Goal: Feedback & Contribution: Contribute content

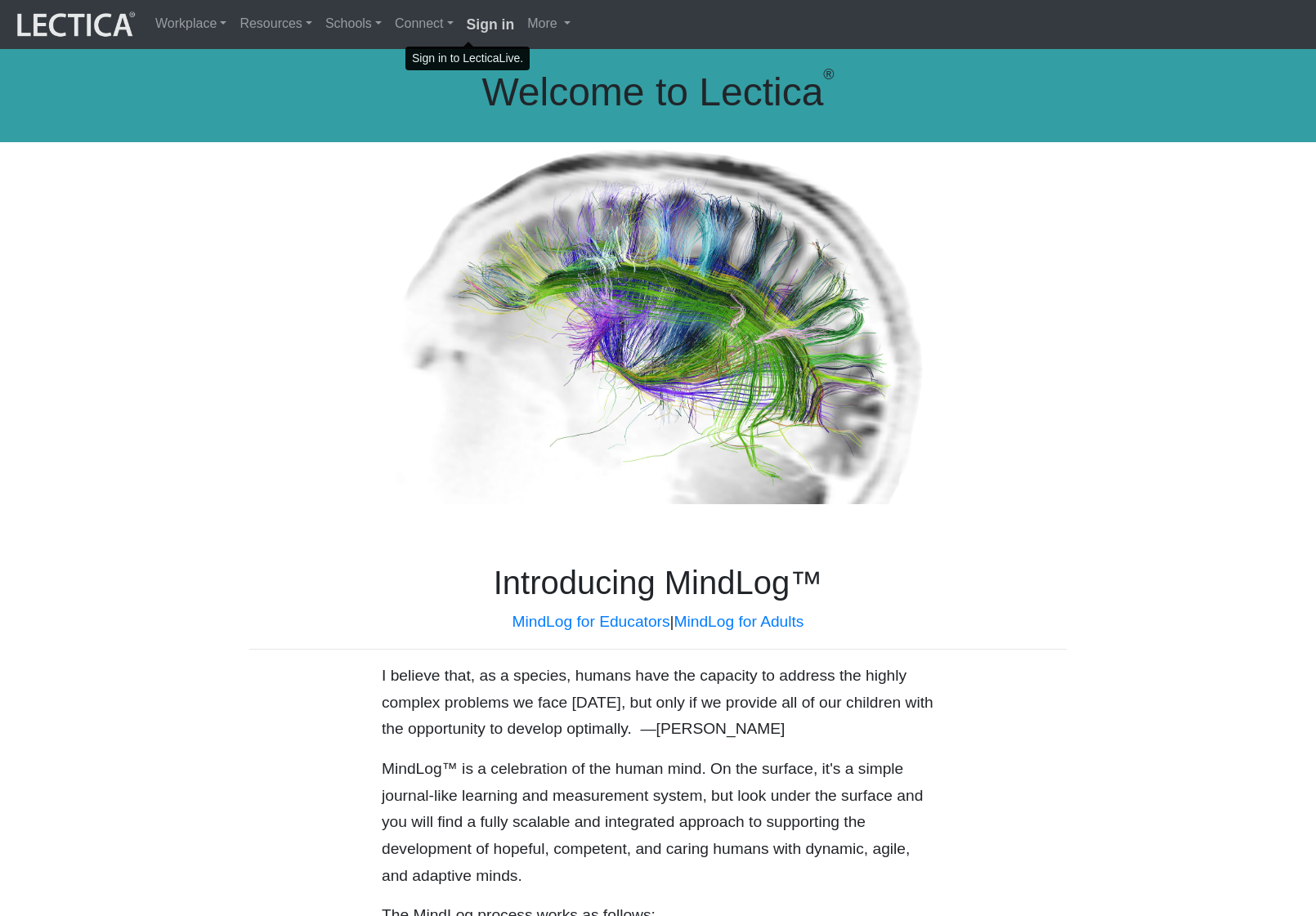
click at [460, 33] on link "Sign in" at bounding box center [490, 24] width 61 height 36
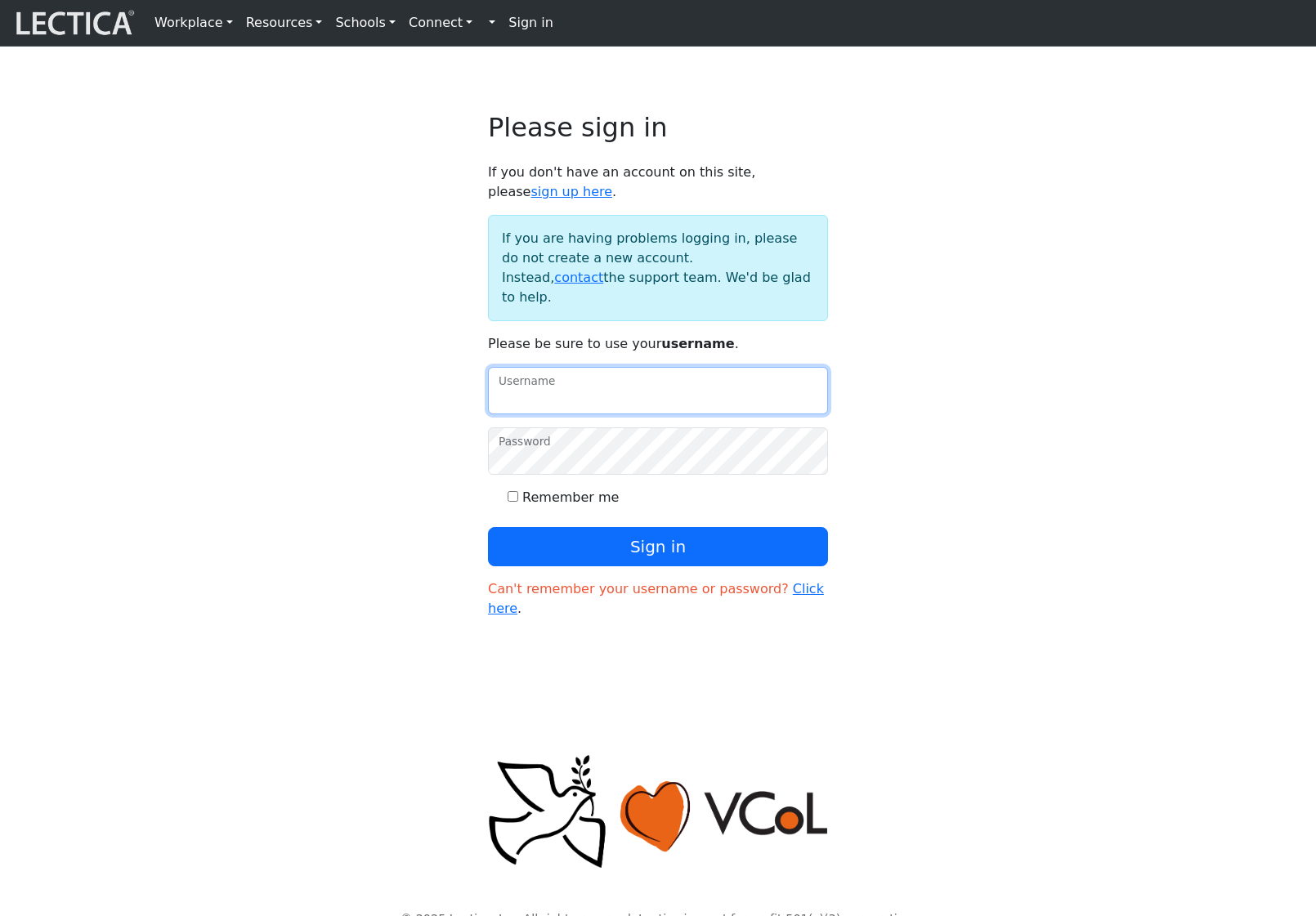
click at [564, 414] on input "Username" at bounding box center [658, 390] width 340 height 47
type input "amcorreia"
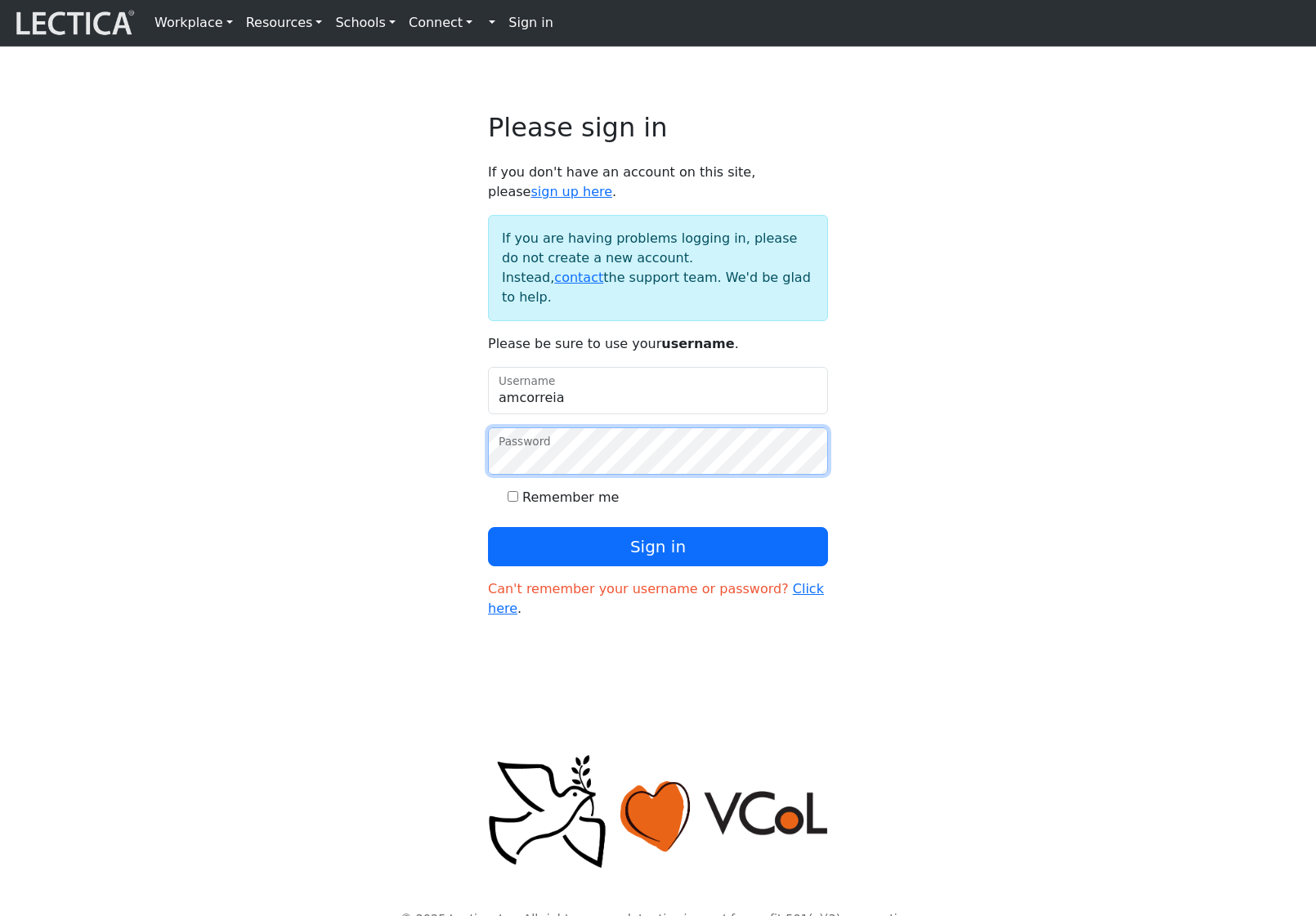
click at [488, 527] on button "Sign in" at bounding box center [658, 547] width 340 height 39
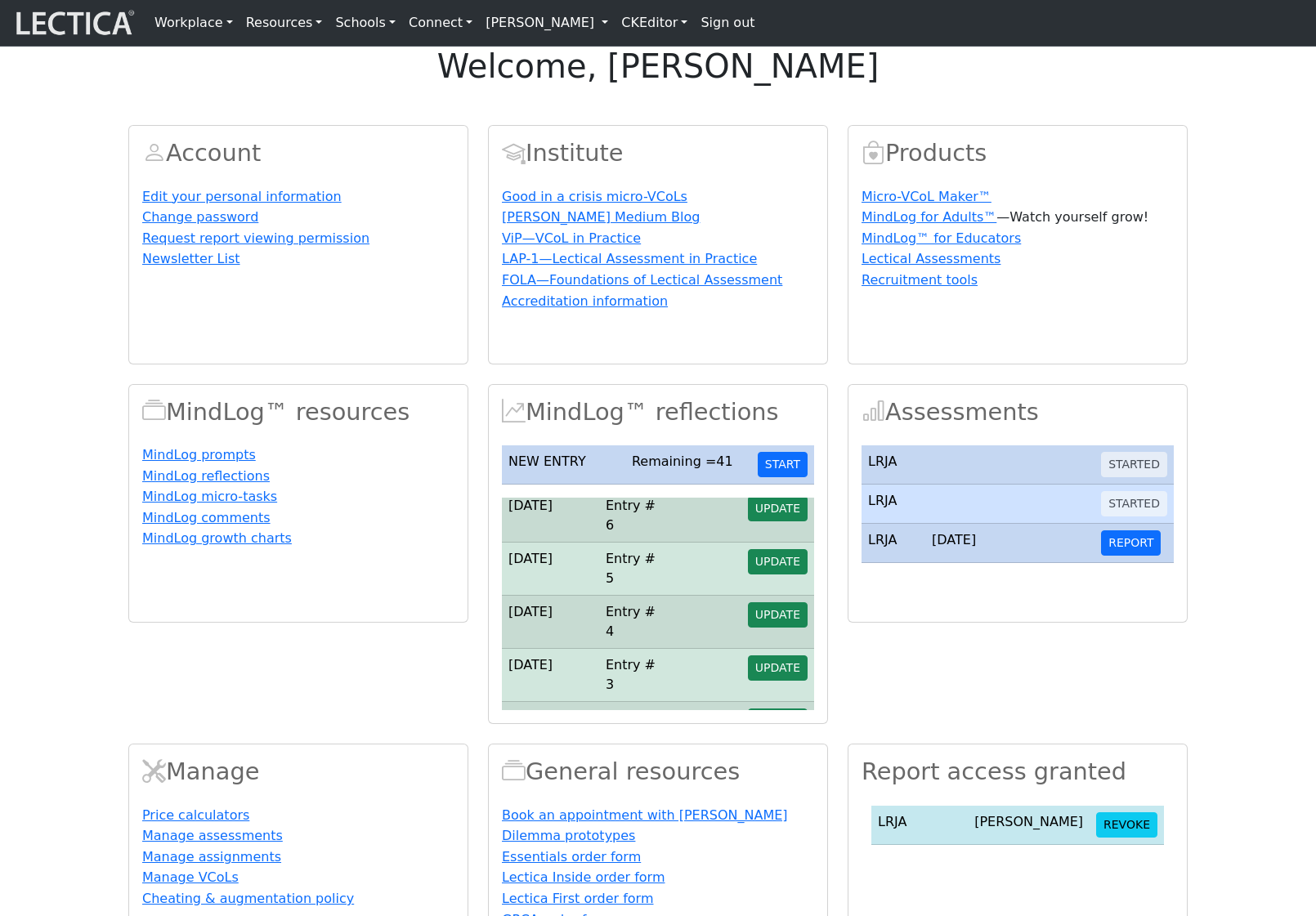
click at [578, 31] on link "[PERSON_NAME]" at bounding box center [547, 22] width 136 height 33
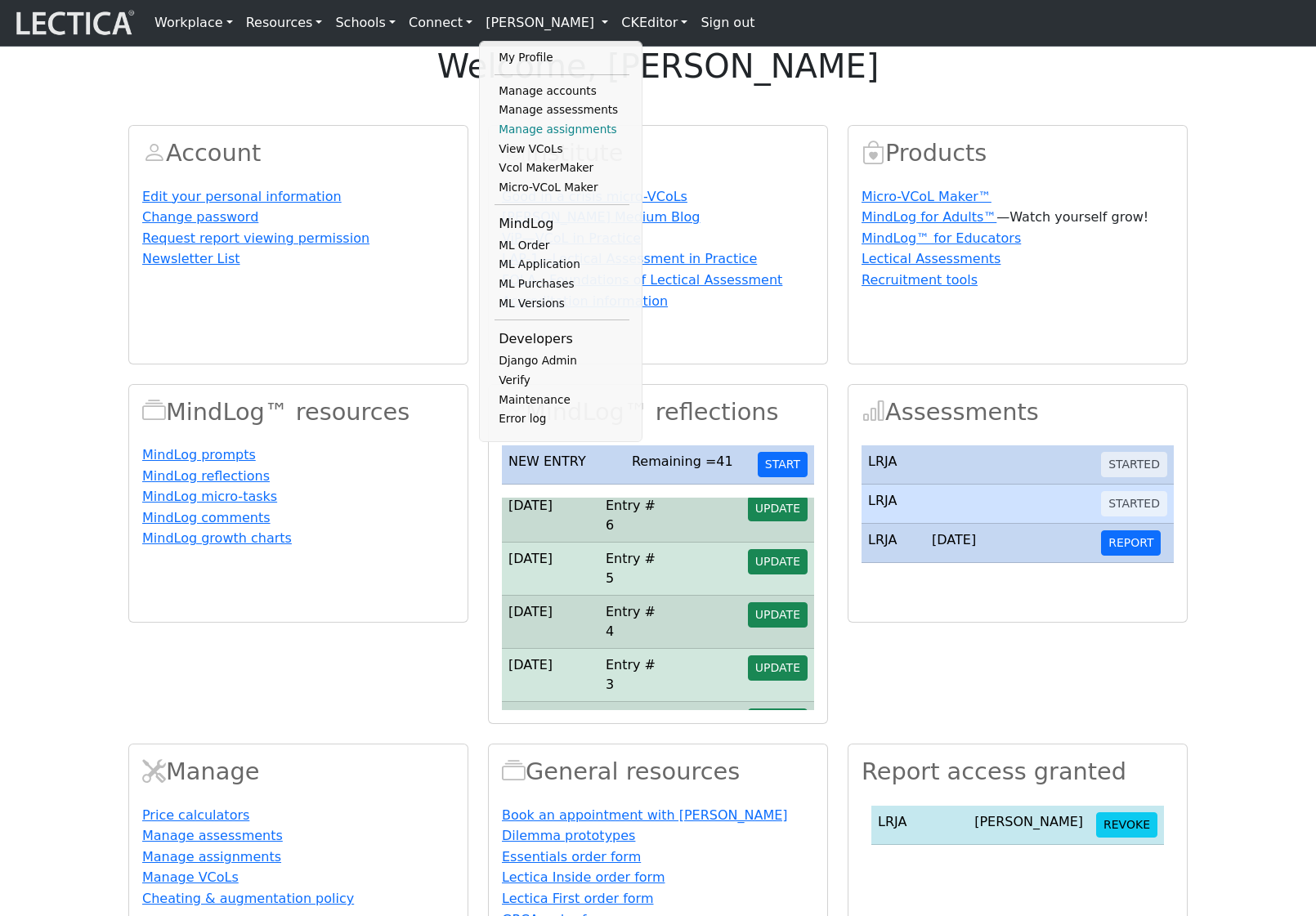
click at [522, 138] on link "Manage assignments" at bounding box center [562, 130] width 135 height 19
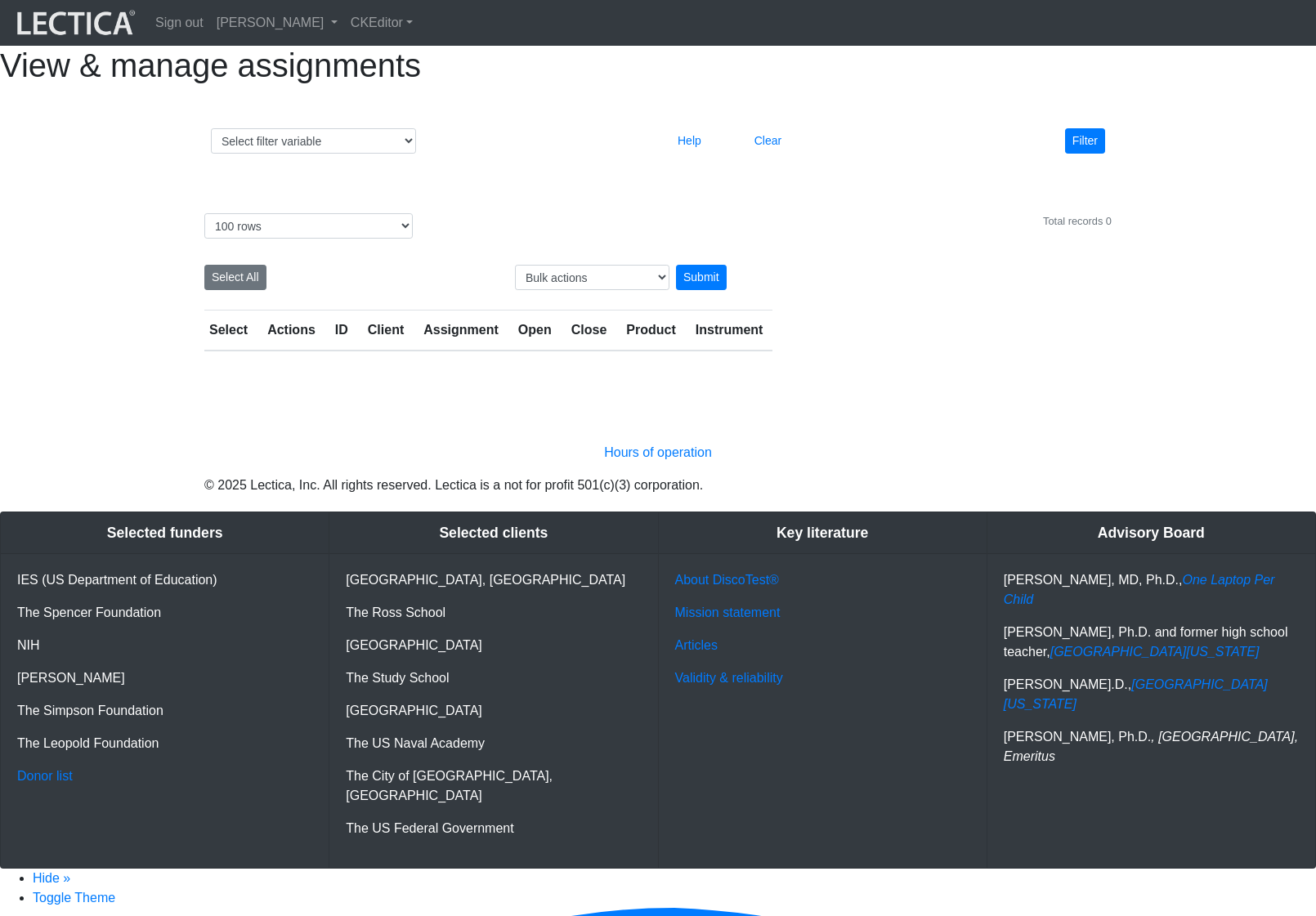
select select "100"
click at [366, 153] on select "Select filter variable Assignment name Assignment ID Client name Date open Date…" at bounding box center [314, 141] width 206 height 26
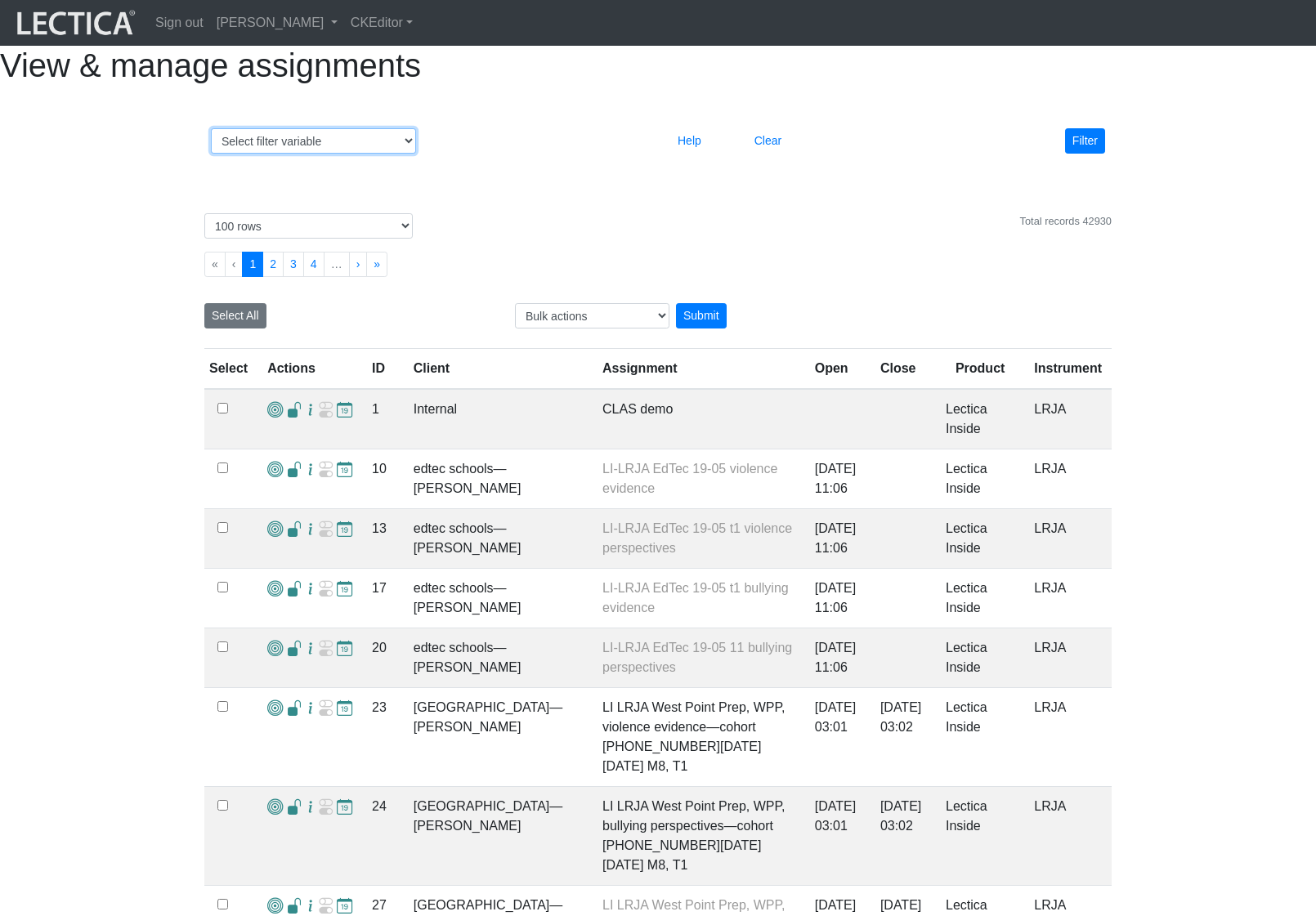
select select "id"
click at [211, 153] on select "Select filter variable Assignment name Assignment ID Client name Date open Date…" at bounding box center [314, 141] width 206 height 26
select select
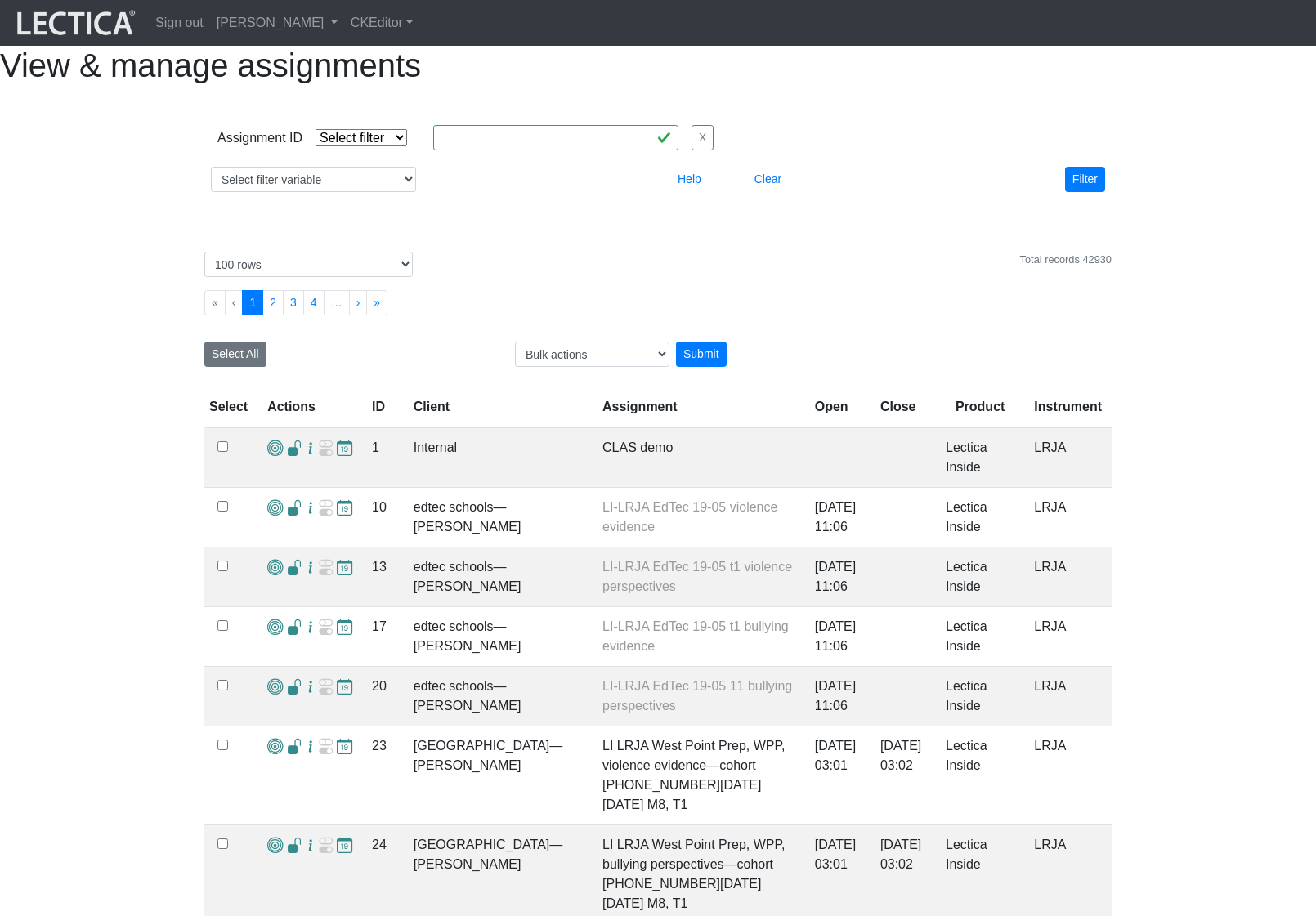
click at [385, 146] on select "Select filter Equals List Greater than Less than" at bounding box center [361, 137] width 91 height 17
select select "equal"
click at [315, 146] on select "Select filter Equals List Greater than Less than" at bounding box center [361, 137] width 91 height 17
click at [460, 151] on input "text" at bounding box center [556, 137] width 245 height 26
paste input "43398"
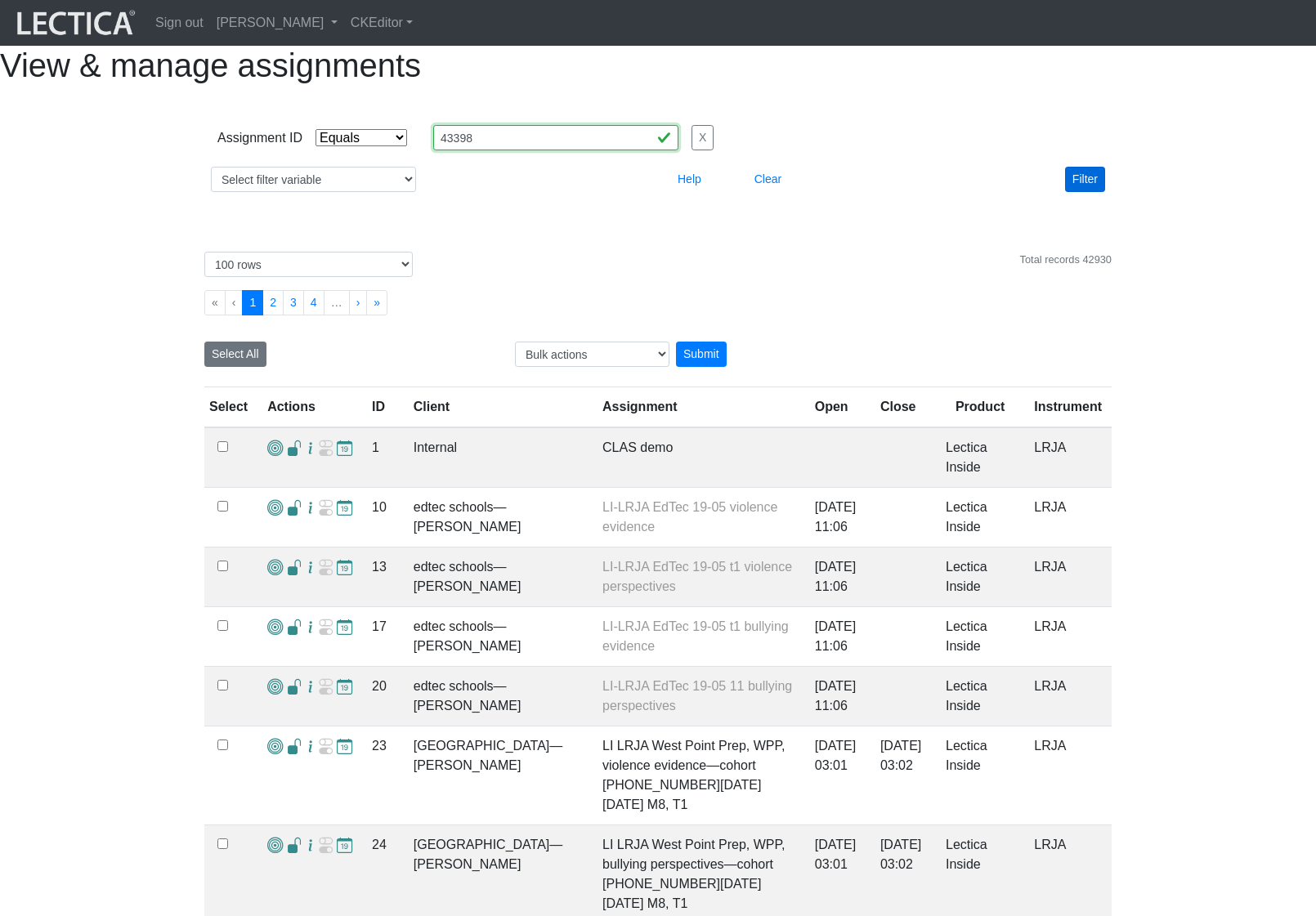
type input "43398"
click at [1076, 192] on button "Filter" at bounding box center [1085, 179] width 40 height 26
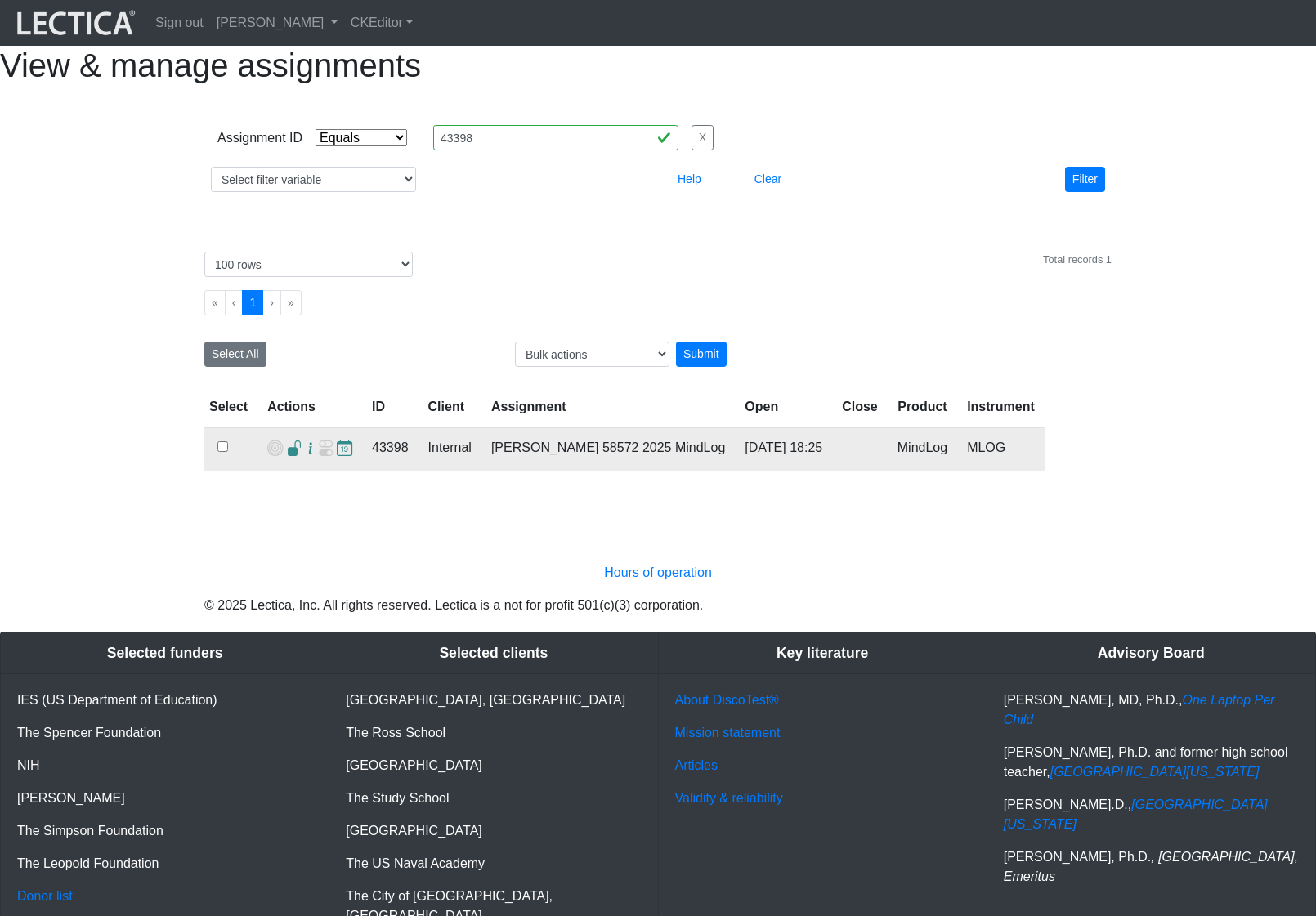
click at [288, 458] on span at bounding box center [295, 448] width 16 height 17
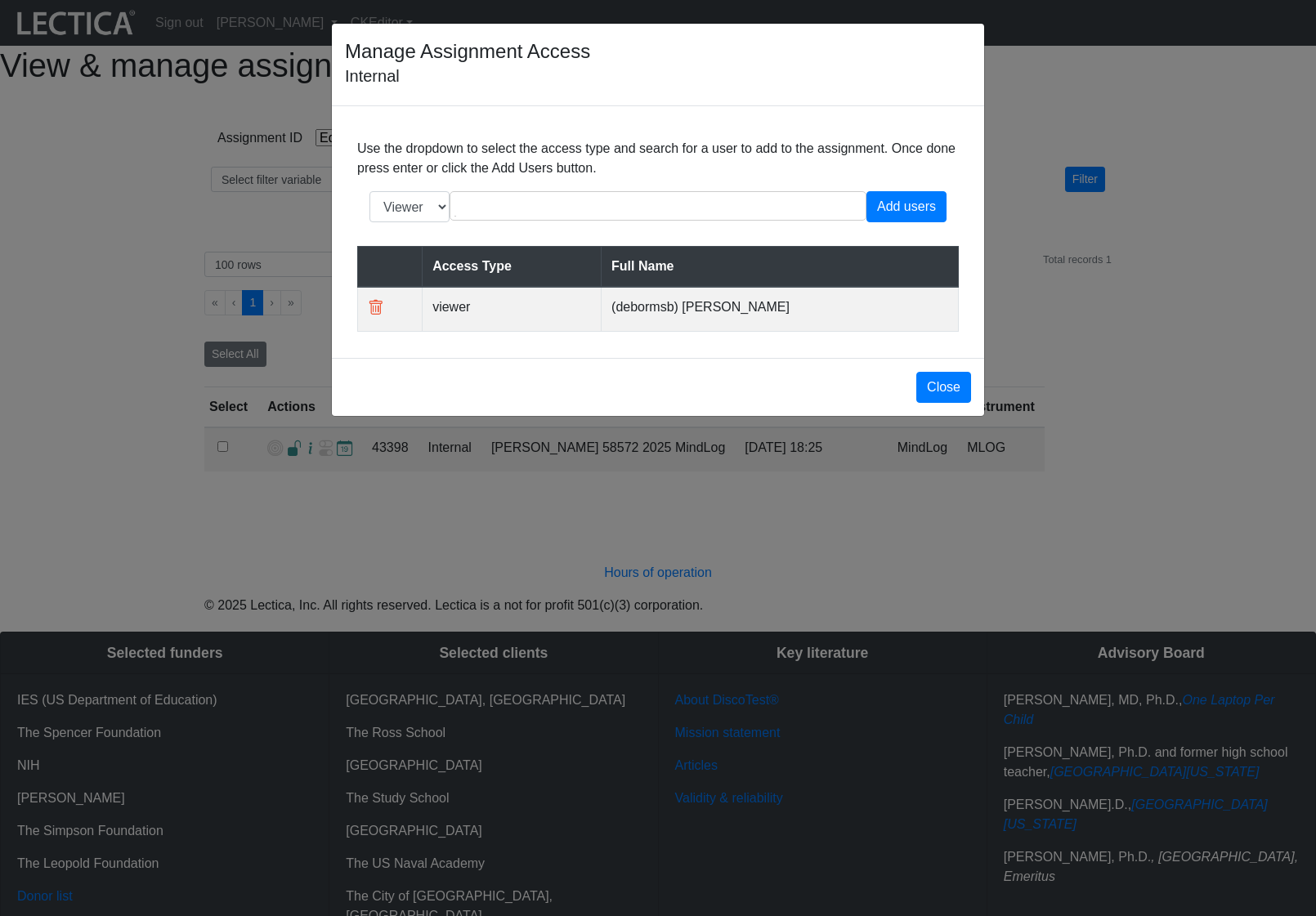
click at [534, 538] on div "Manage Assignment Access Internal Use the dropdown to select the access type an…" at bounding box center [658, 458] width 1316 height 916
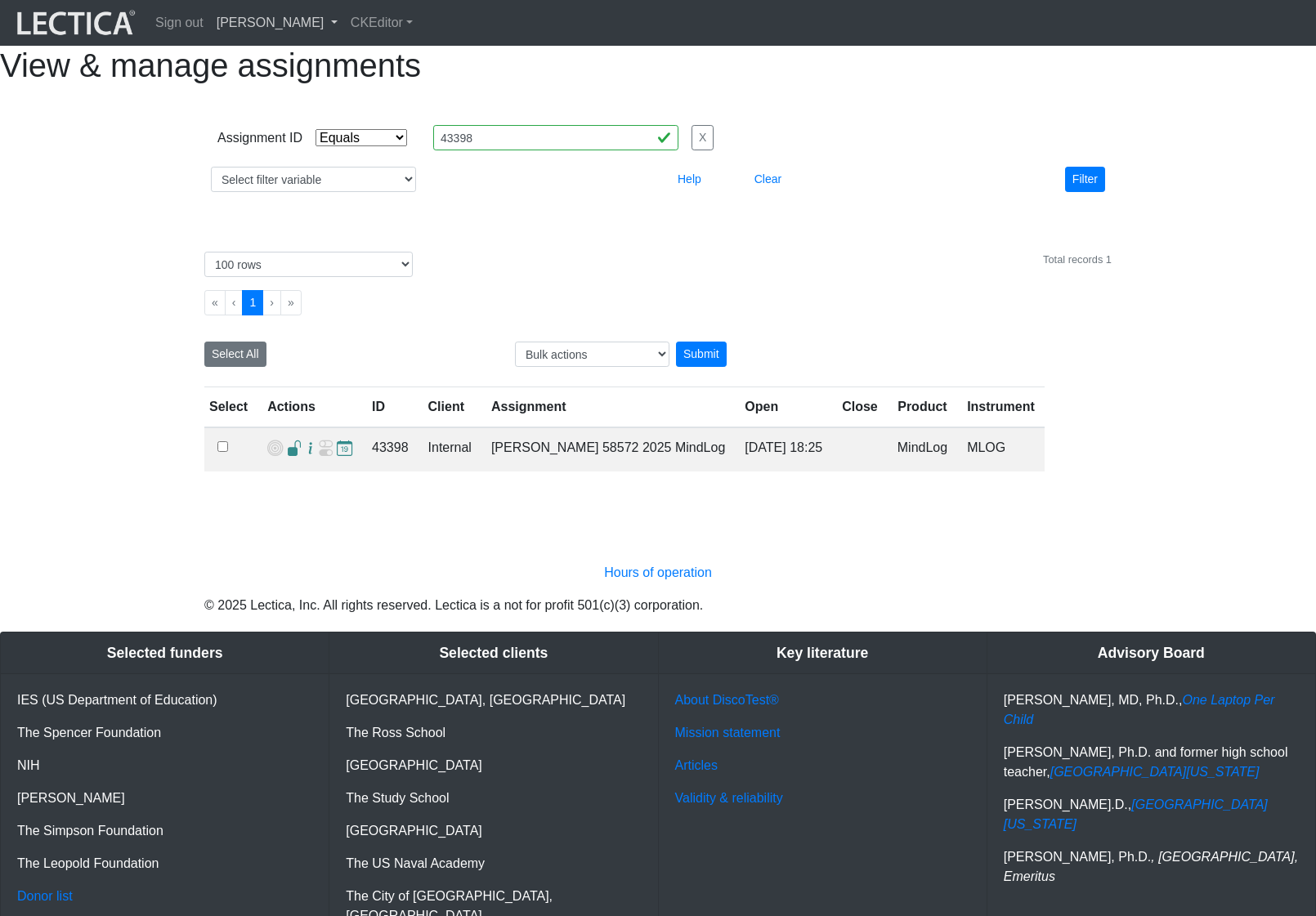
click at [323, 23] on link "[PERSON_NAME]" at bounding box center [276, 22] width 134 height 33
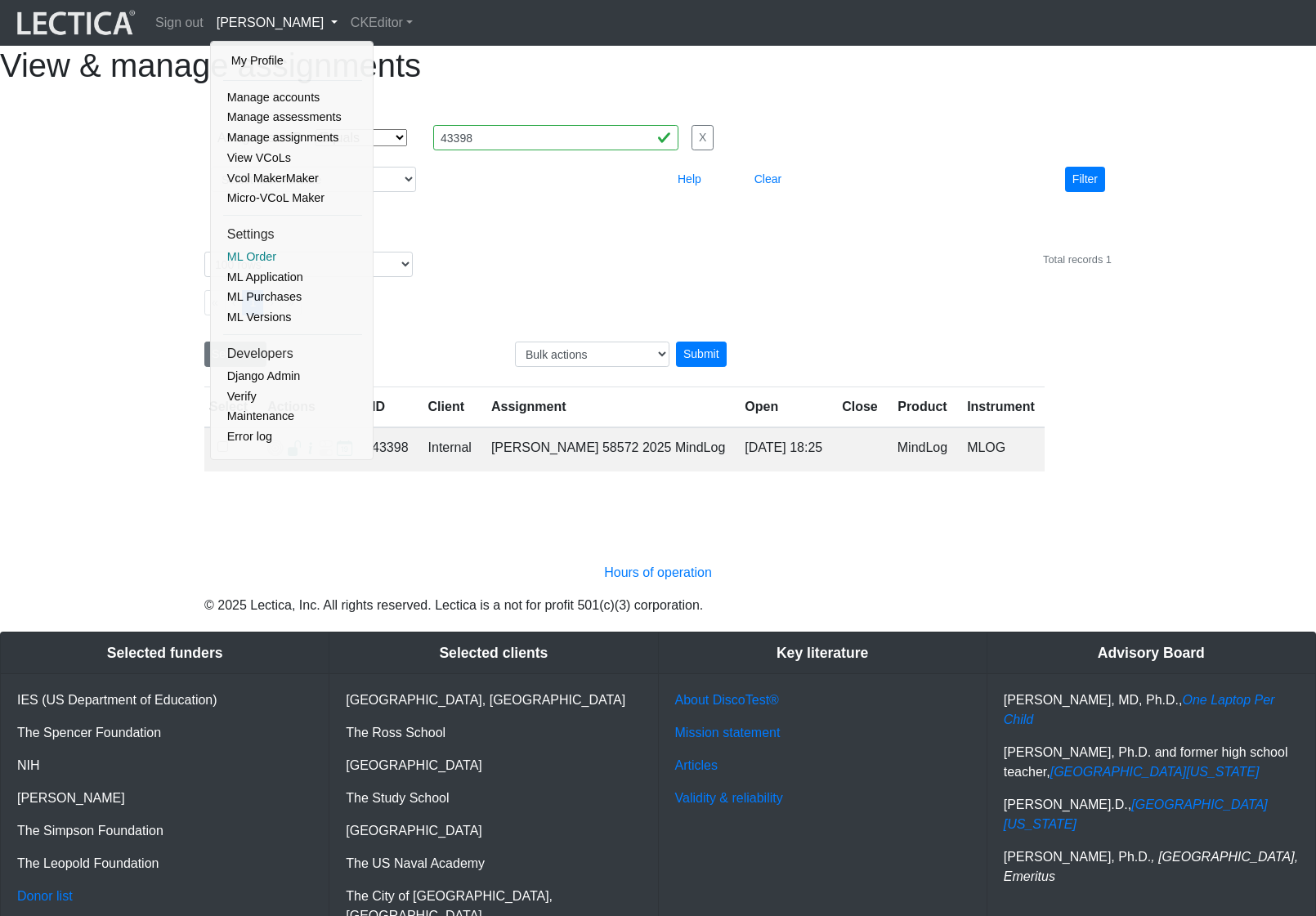
click at [267, 257] on link "ML Order" at bounding box center [292, 257] width 139 height 20
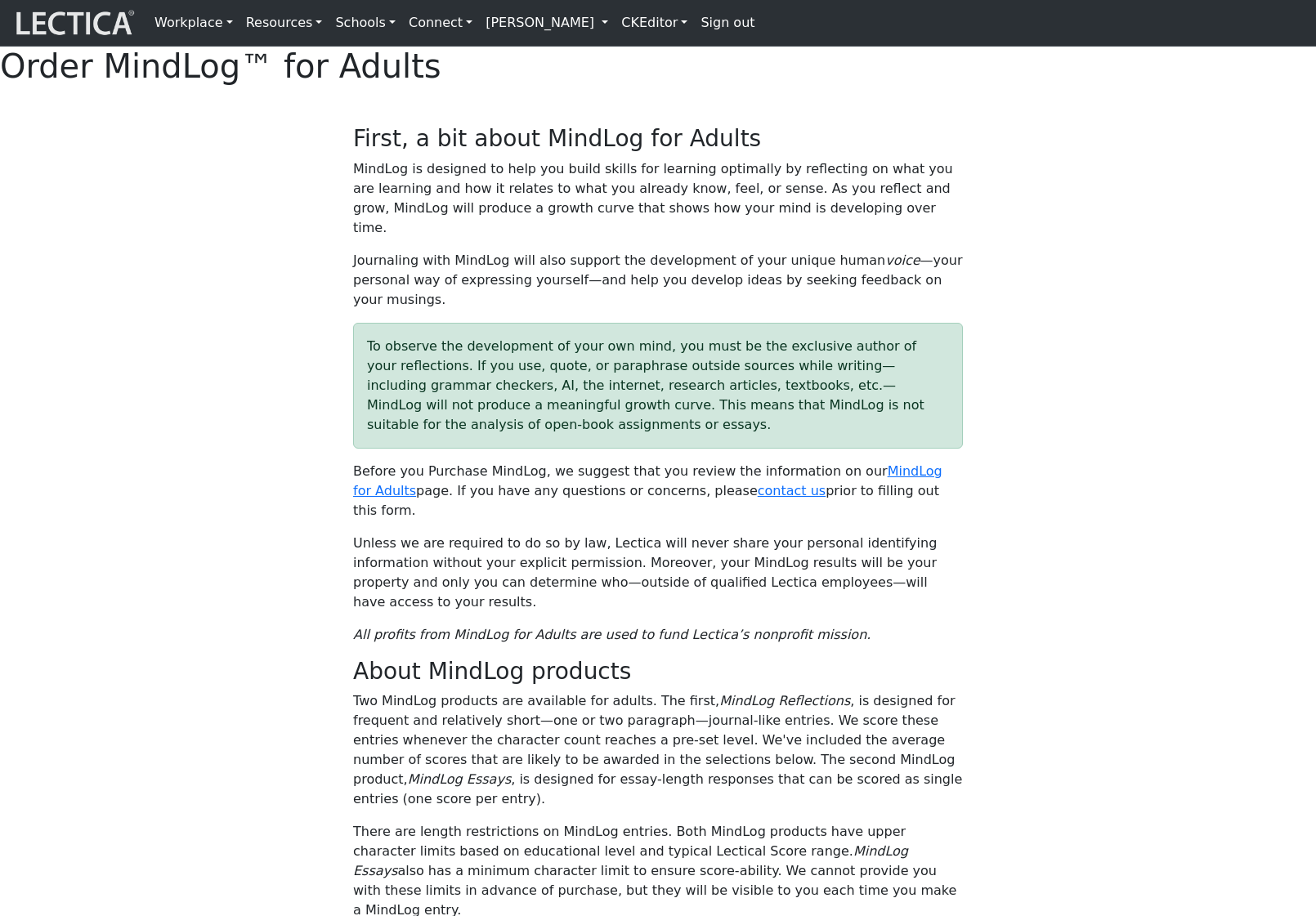
select select "1985"
select select "02"
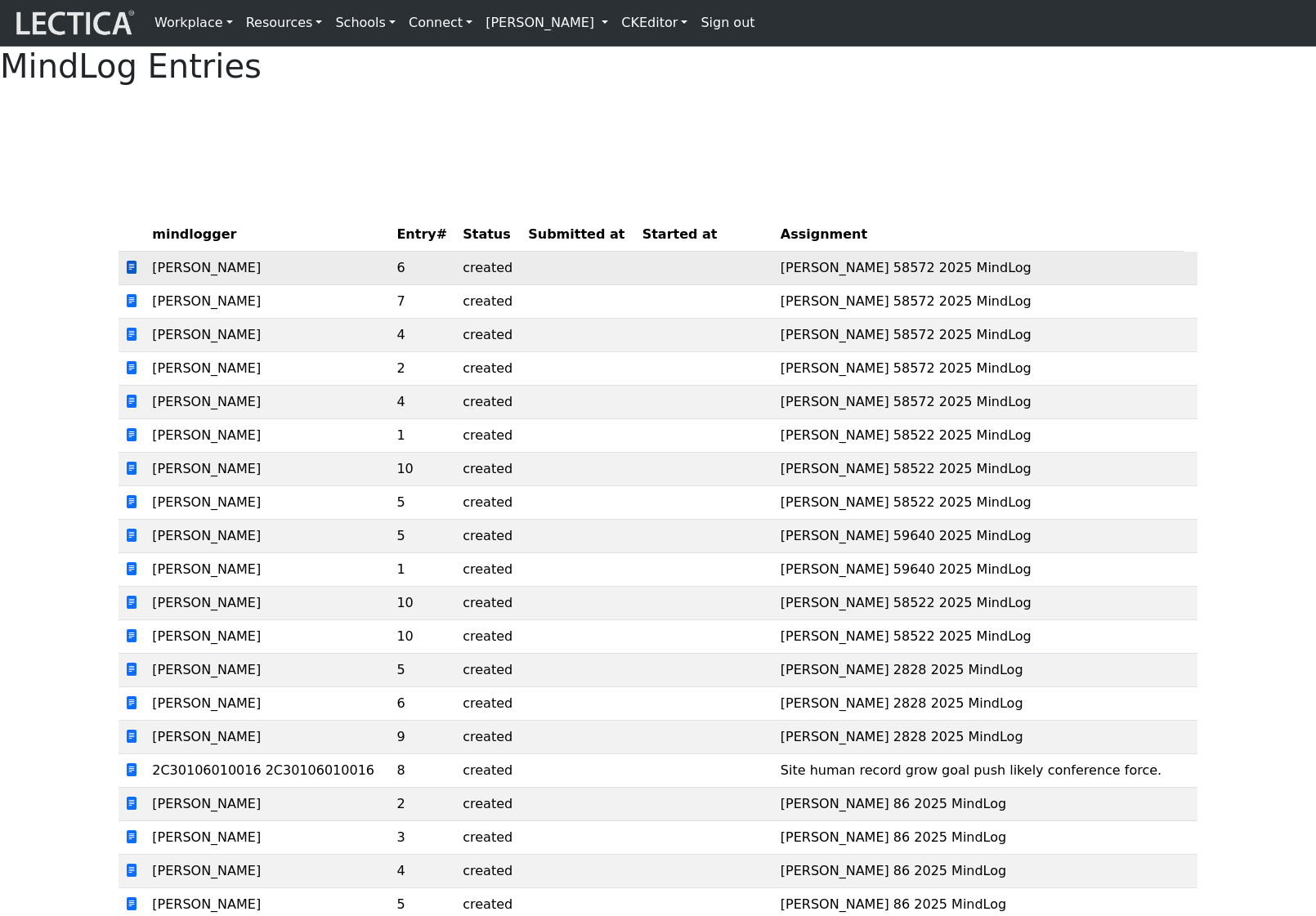
click at [130, 276] on span at bounding box center [131, 268] width 13 height 16
click at [509, 182] on div "MindLog Entries mindlogger Entry# Status Submitted at Started at Assignment Nic…" at bounding box center [658, 575] width 1316 height 1056
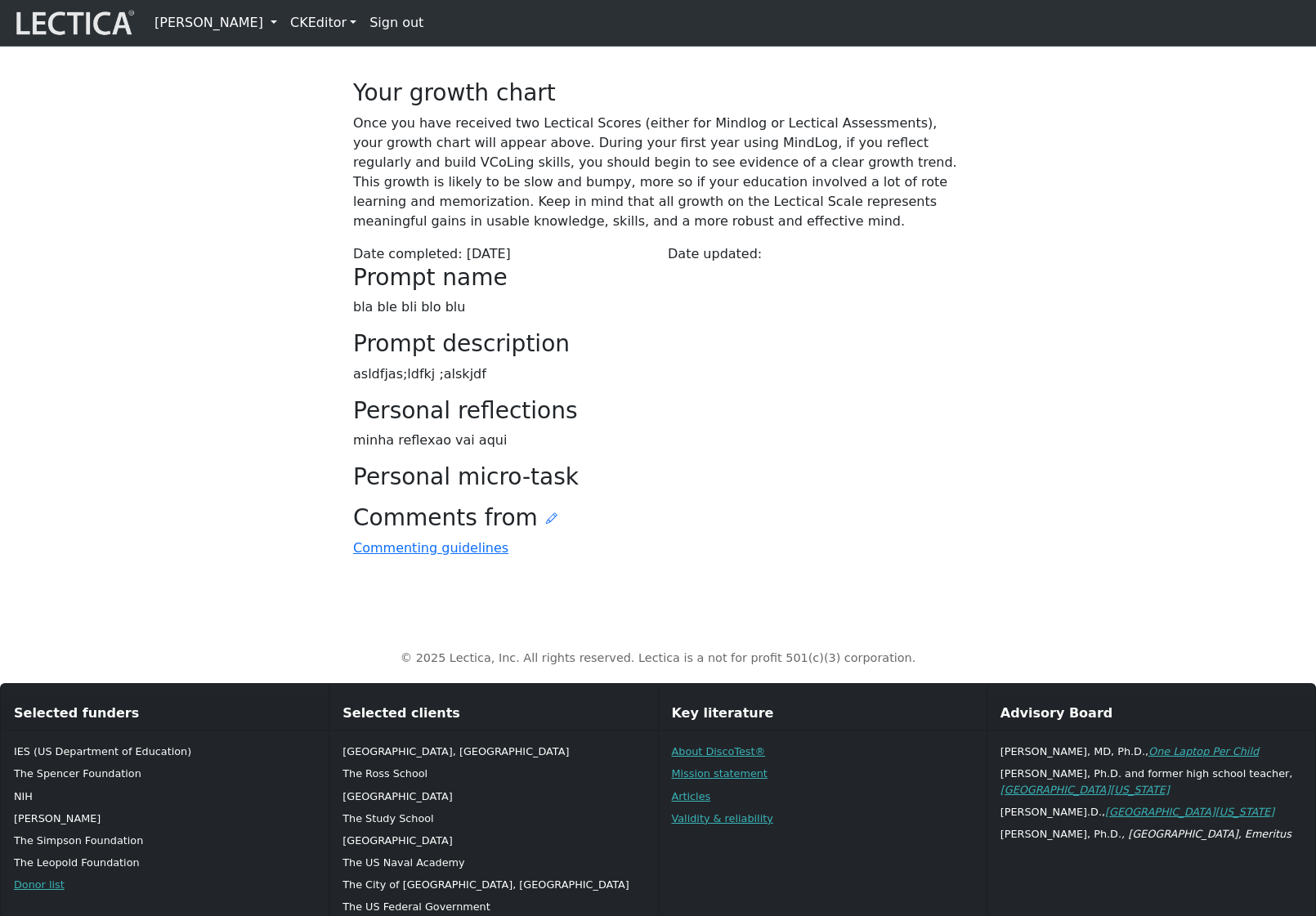
scroll to position [111, 0]
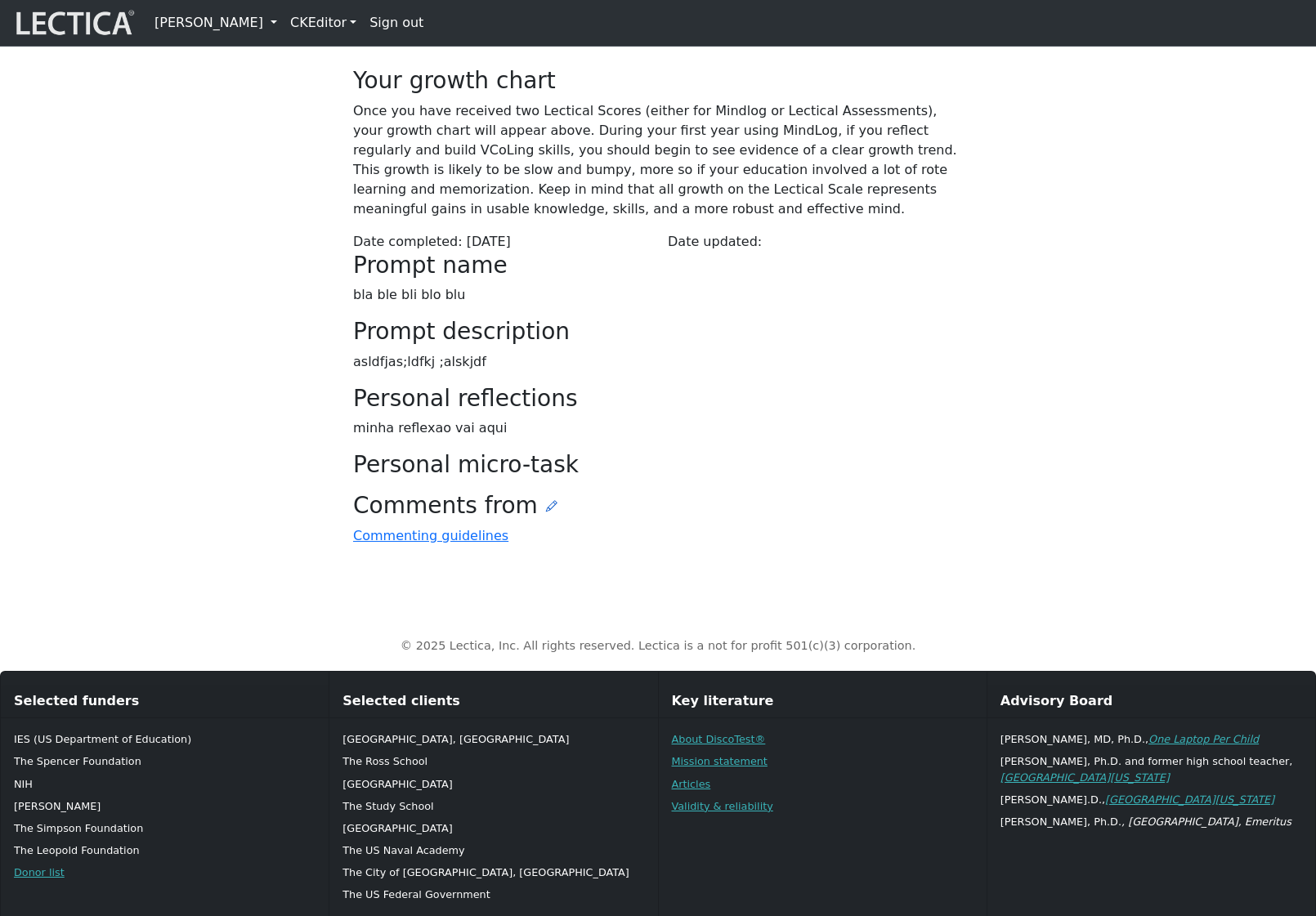
click at [546, 512] on icon at bounding box center [551, 506] width 12 height 13
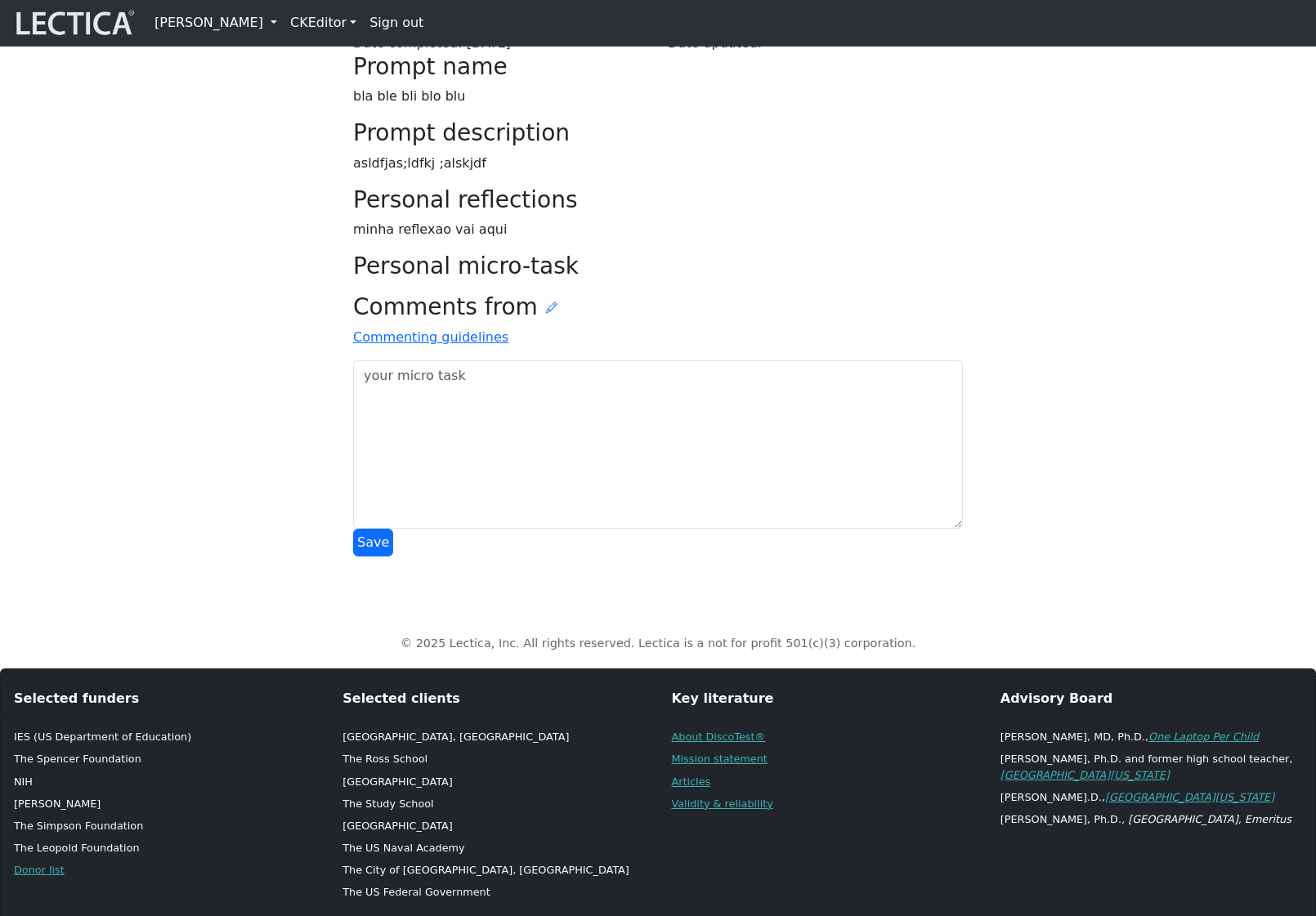
scroll to position [473, 0]
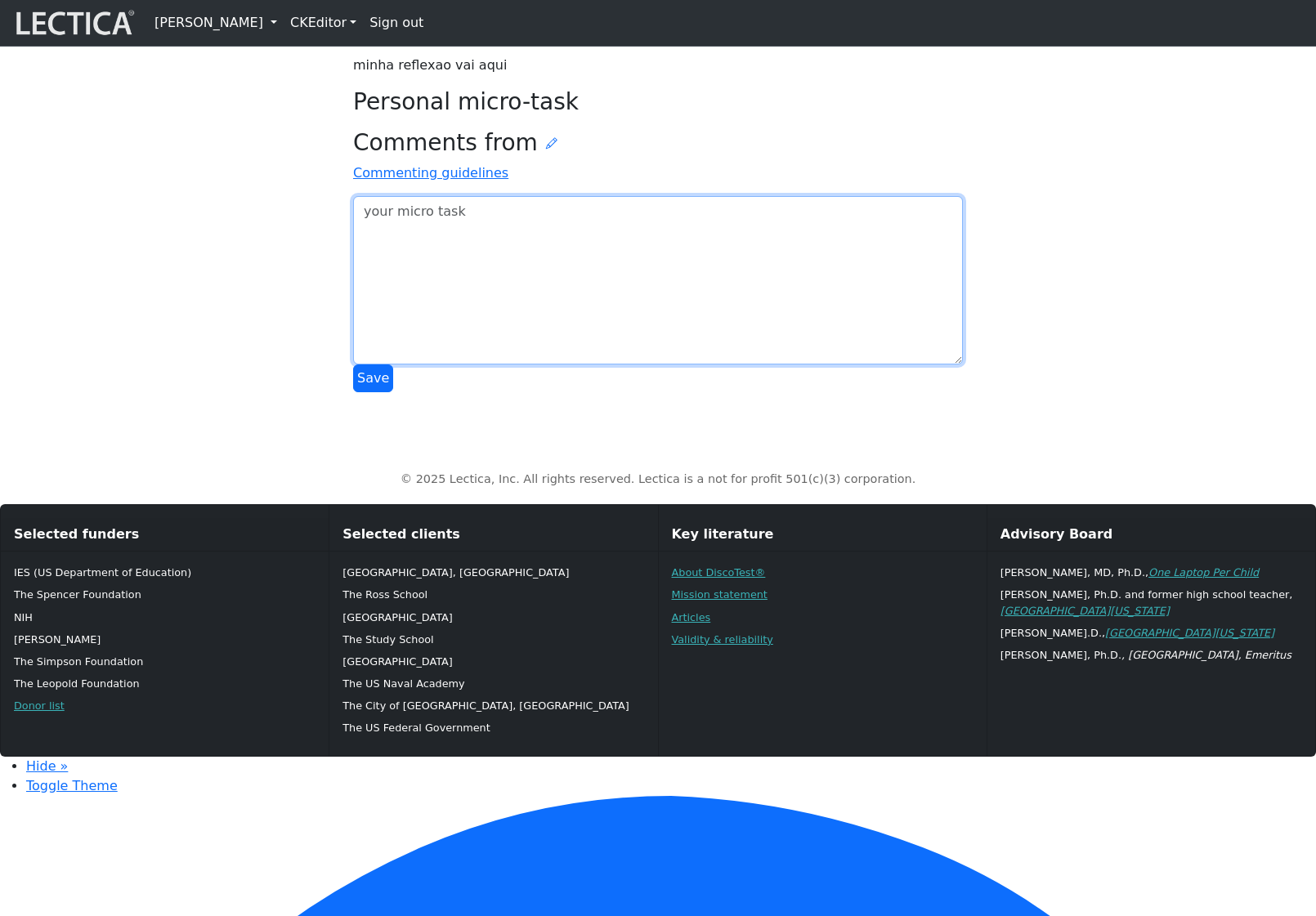
click at [469, 364] on textarea at bounding box center [658, 280] width 610 height 168
type textarea "asdfadf"
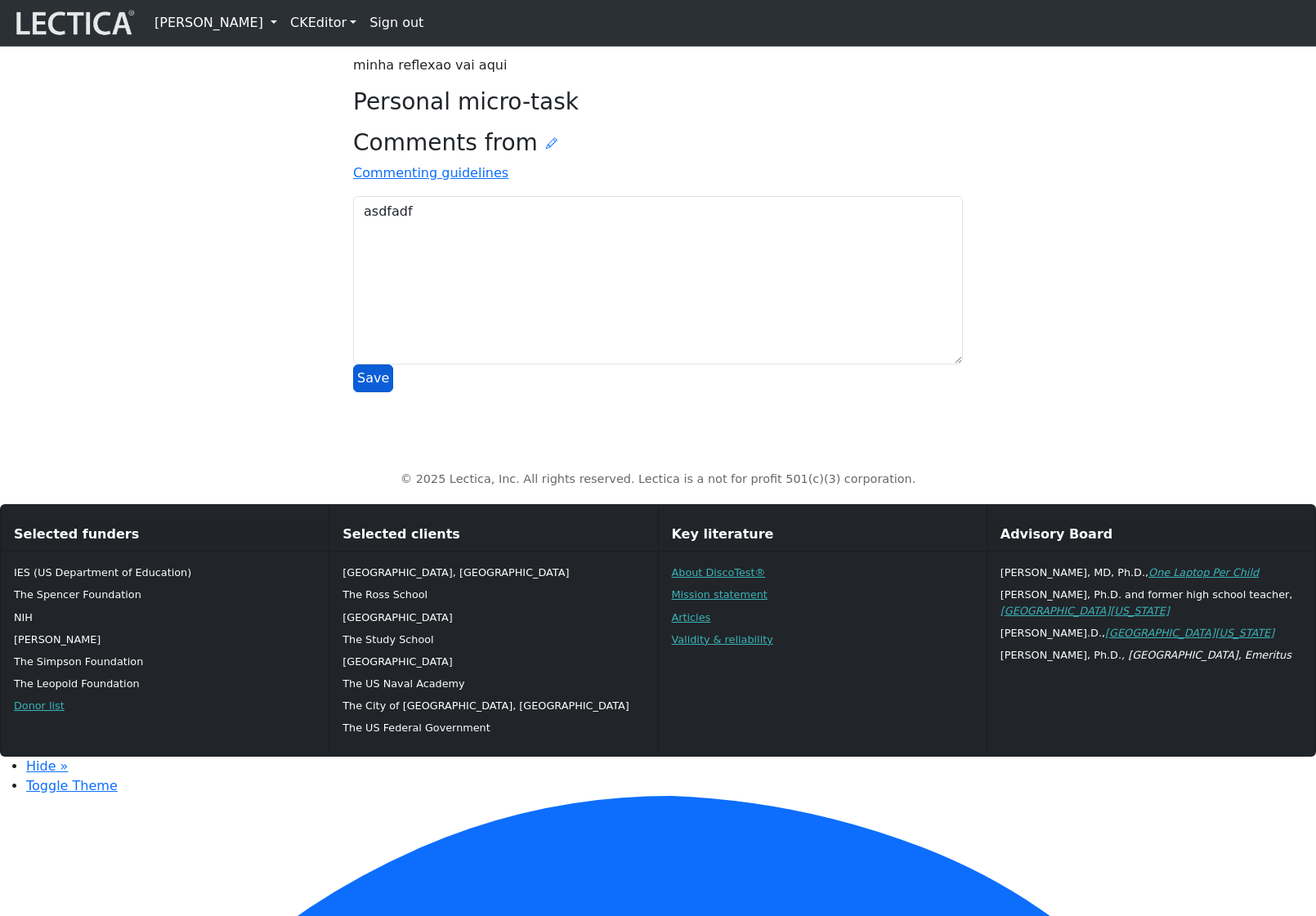
click at [370, 392] on button "Save" at bounding box center [372, 377] width 40 height 27
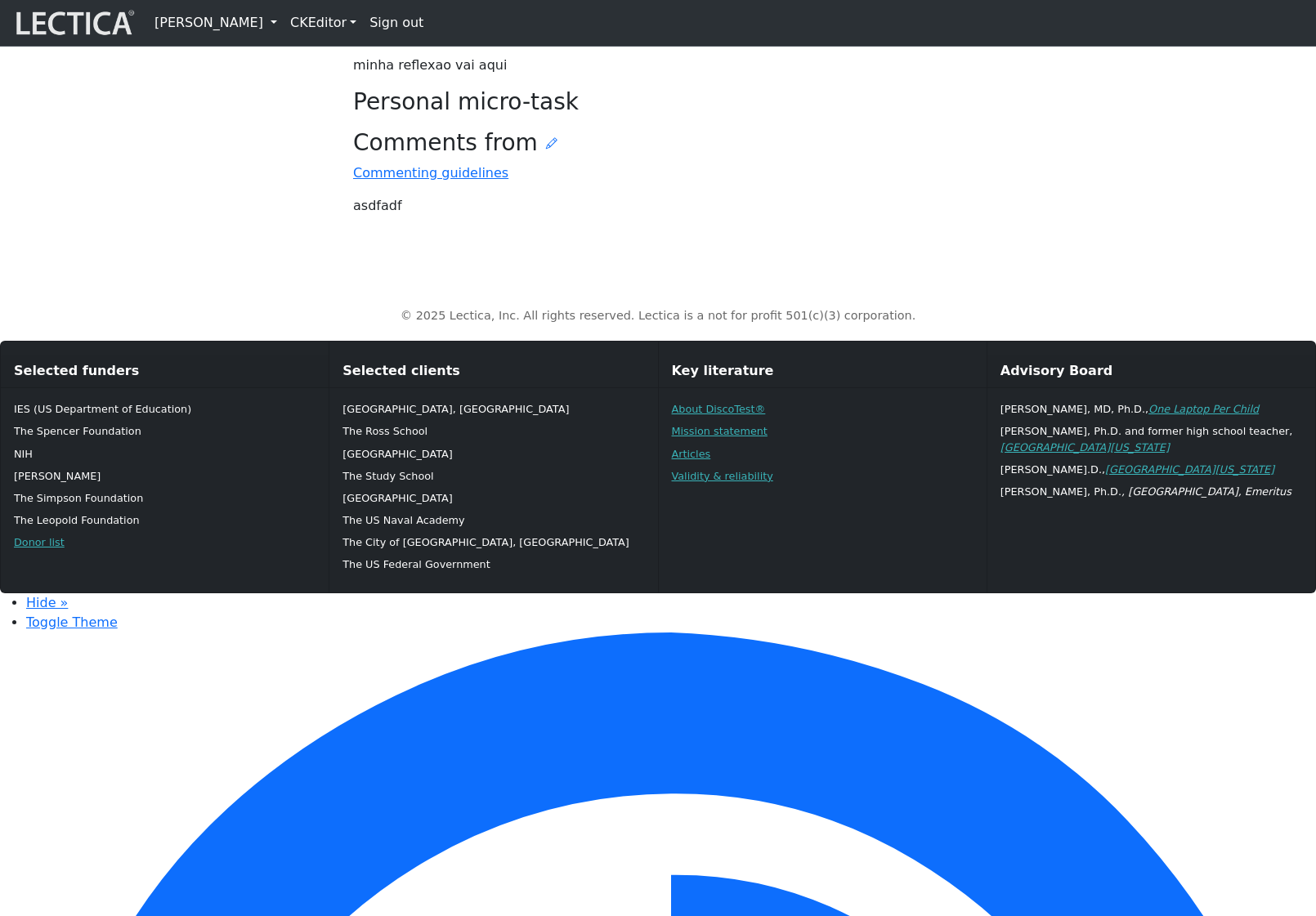
scroll to position [400, 0]
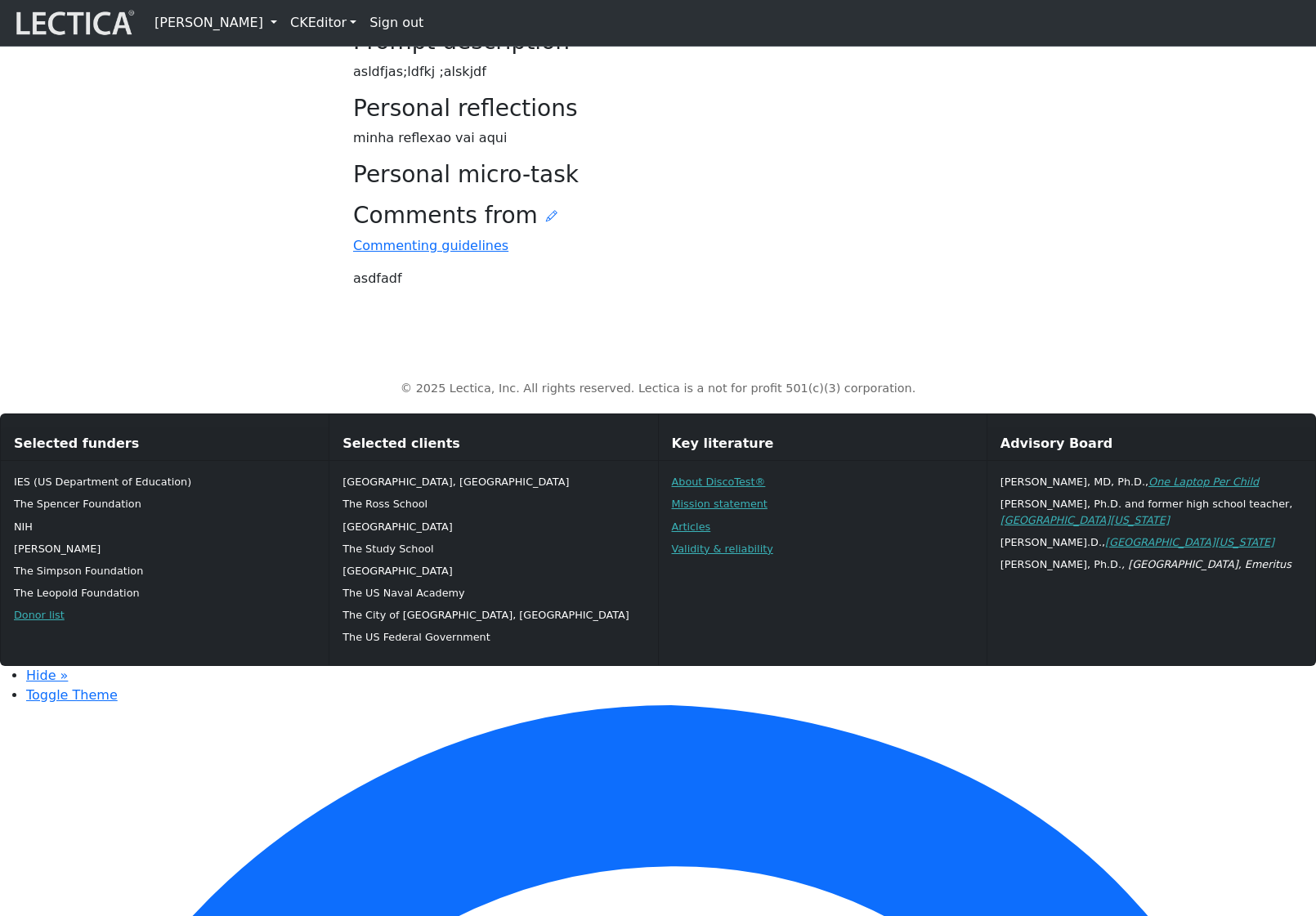
click at [212, 301] on div "Your growth chart Once you have received two Lectical Scores (either for Mindlo…" at bounding box center [658, 19] width 1079 height 563
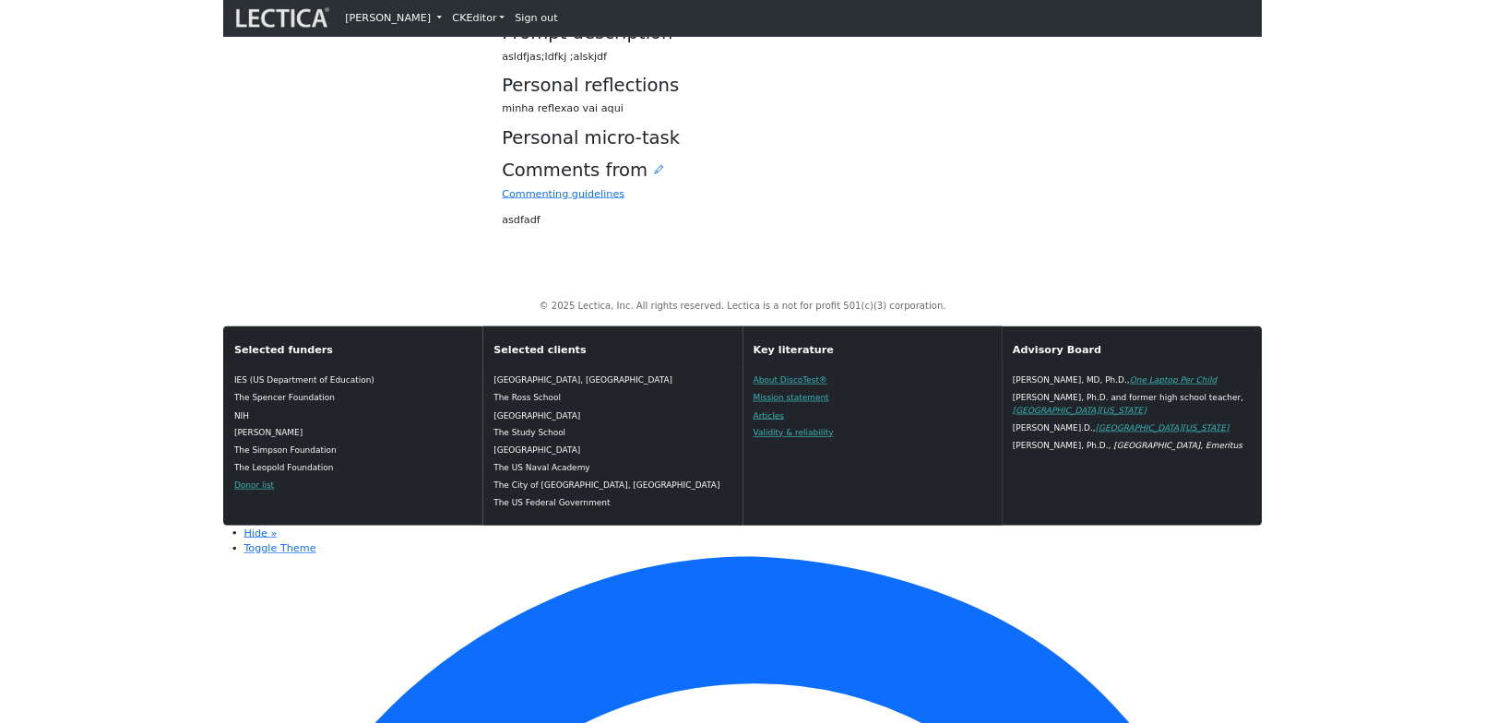
scroll to position [534, 0]
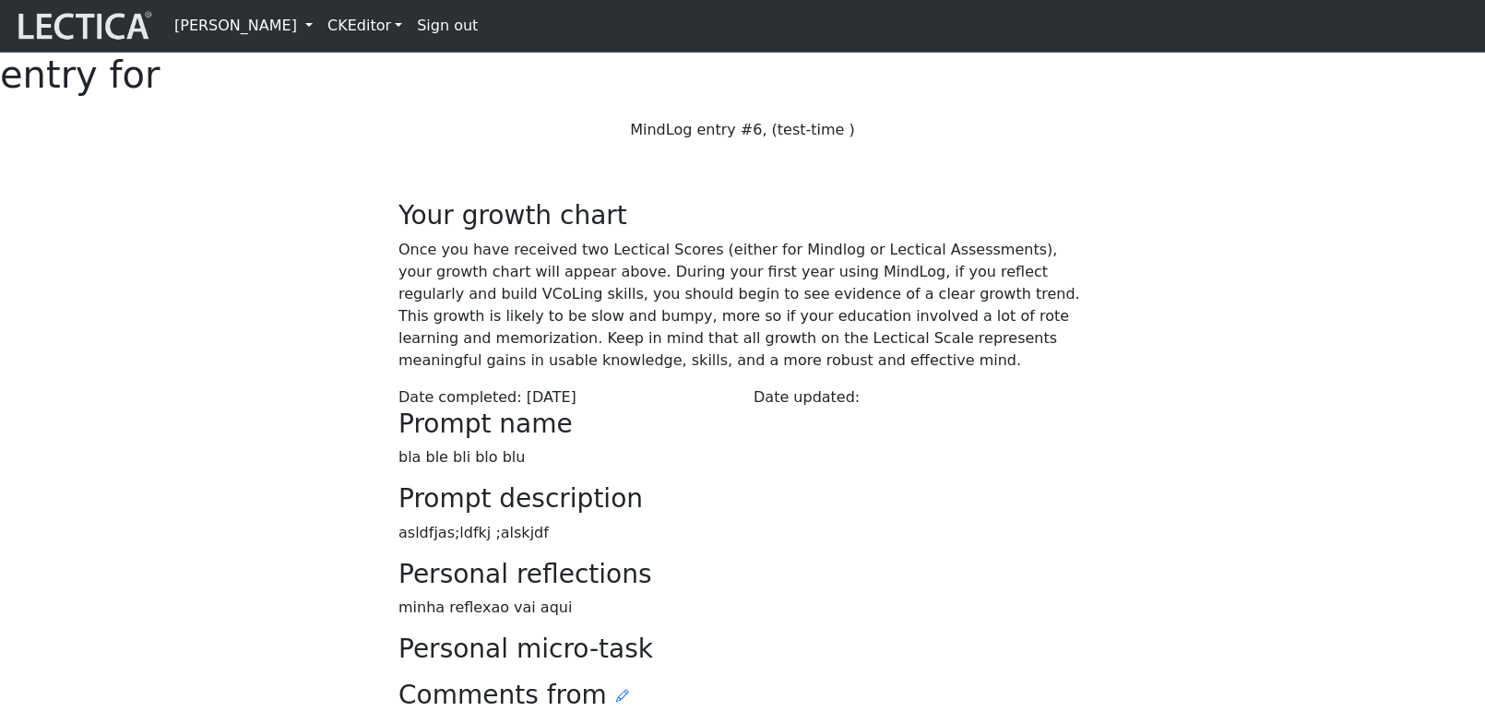
scroll to position [534, 0]
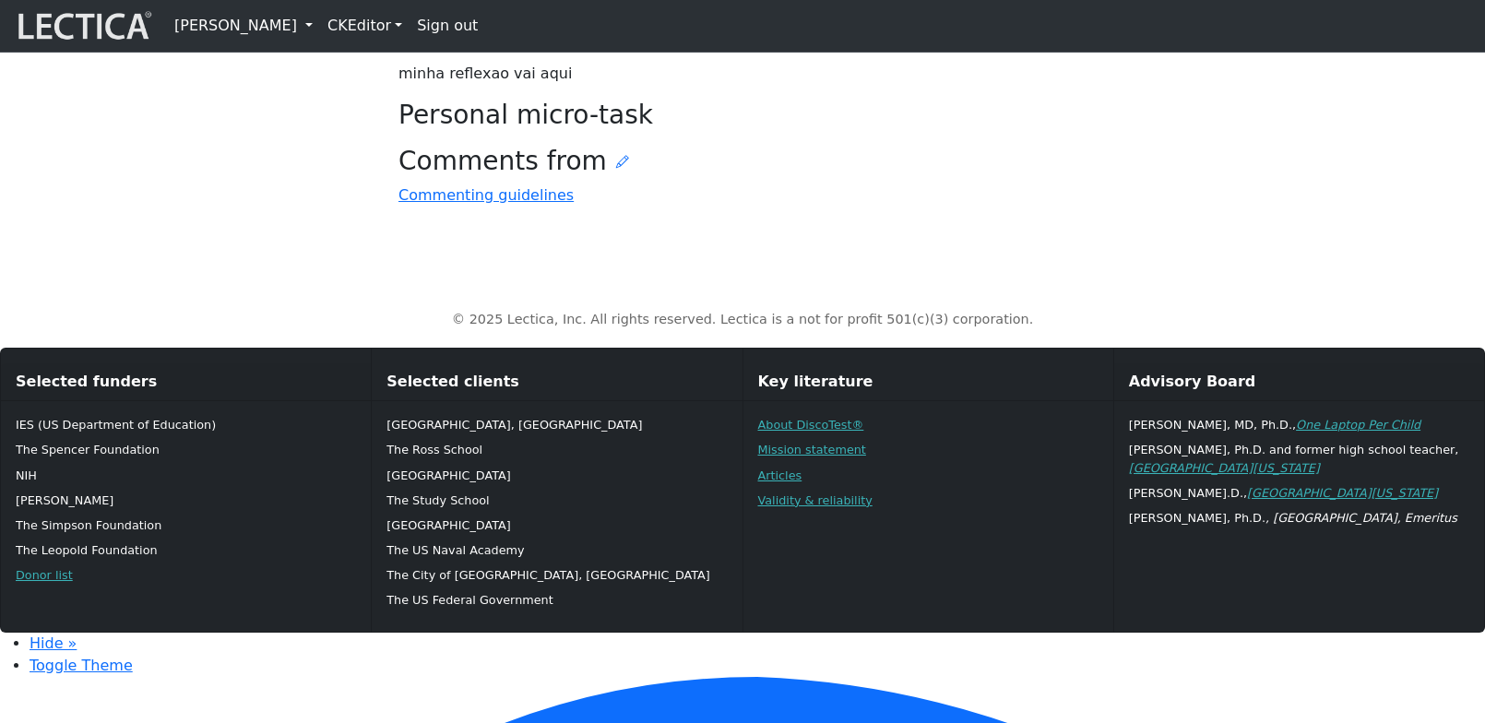
click at [606, 177] on h3 "Comments from" at bounding box center [742, 161] width 688 height 31
click at [616, 169] on icon at bounding box center [622, 161] width 13 height 15
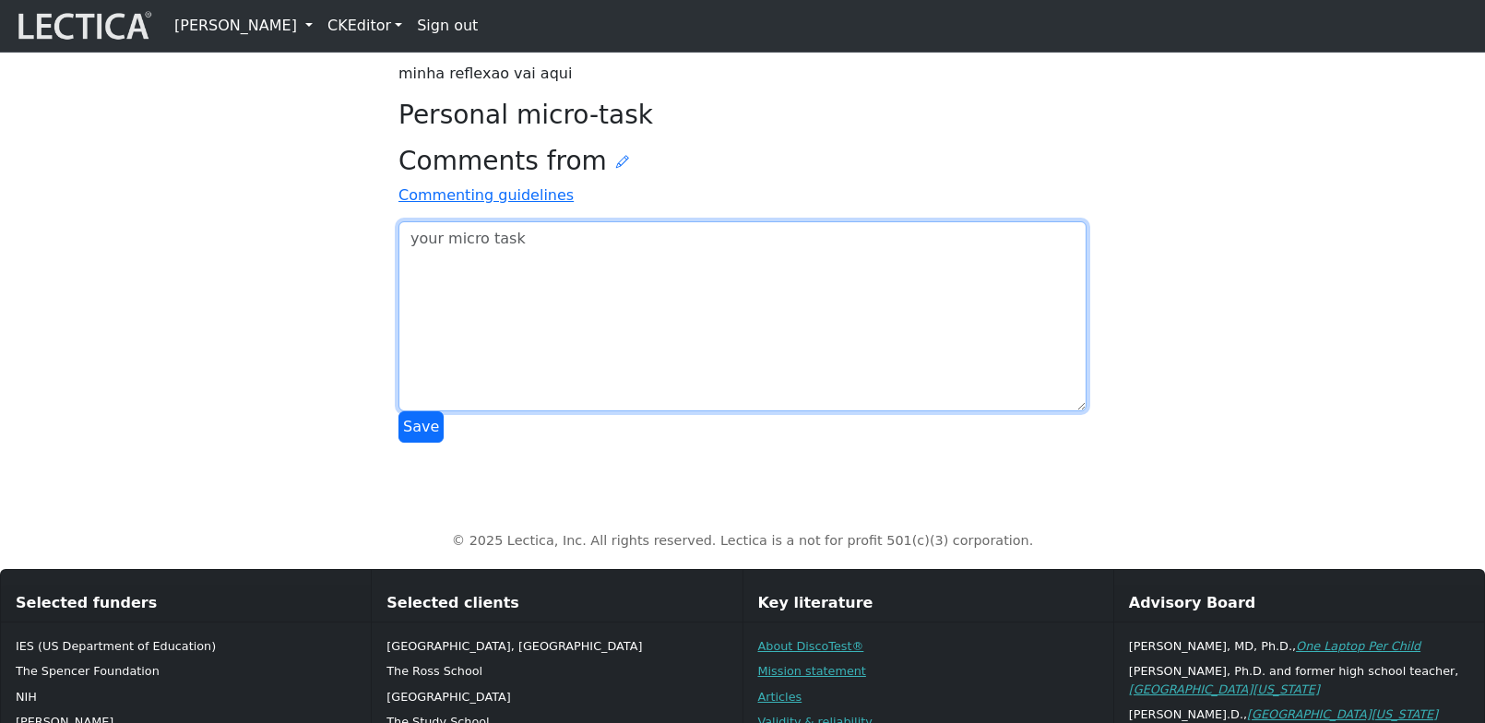
click at [497, 411] on textarea at bounding box center [742, 316] width 688 height 190
type textarea "asdfadsf"
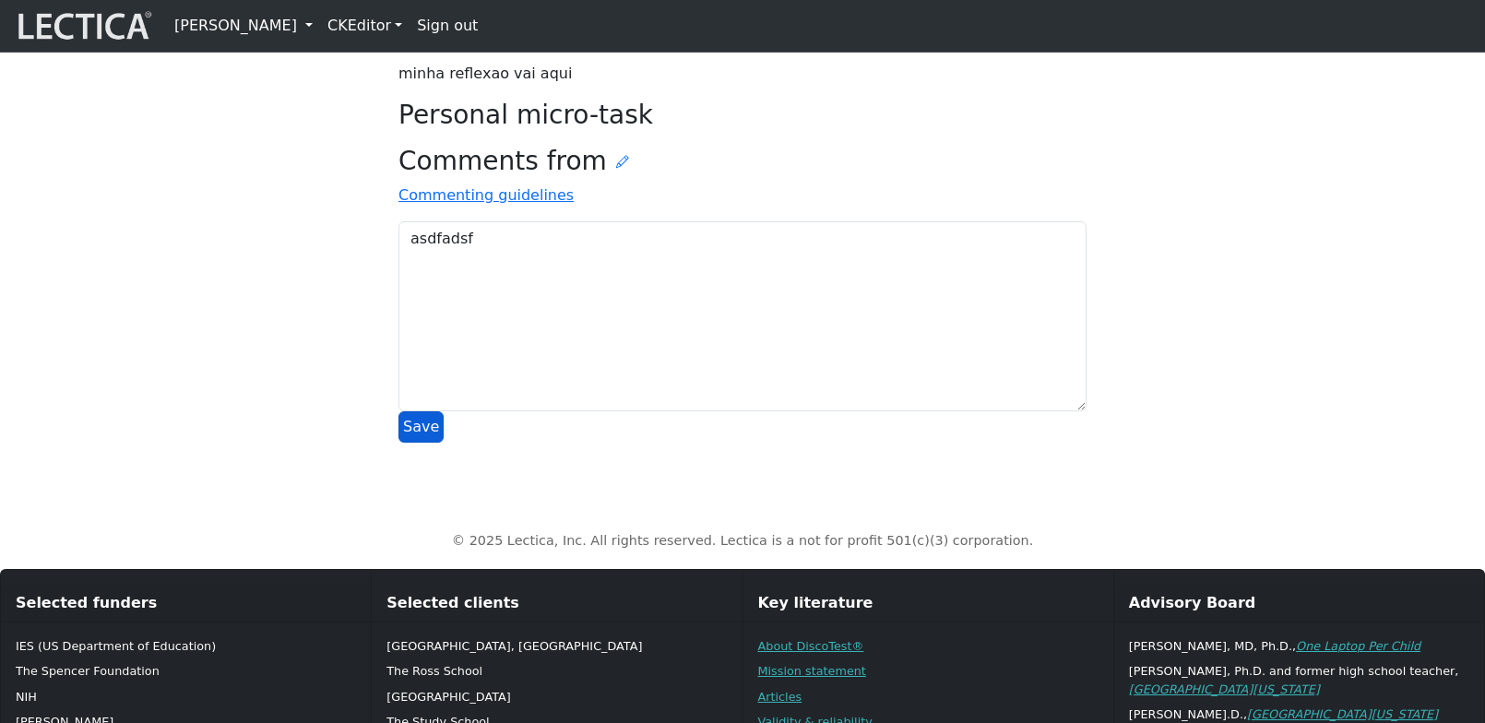
click at [418, 443] on button "Save" at bounding box center [420, 426] width 45 height 31
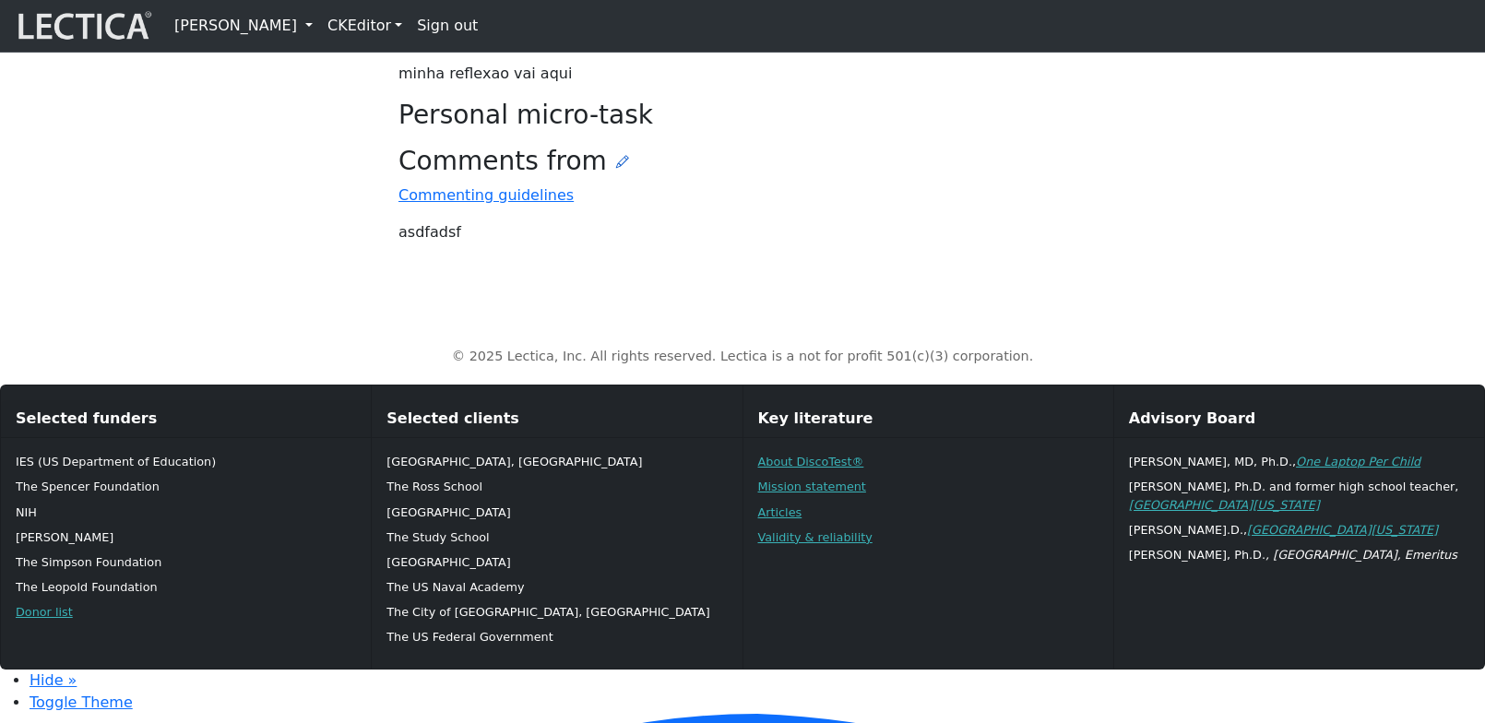
click at [616, 169] on icon at bounding box center [622, 161] width 13 height 15
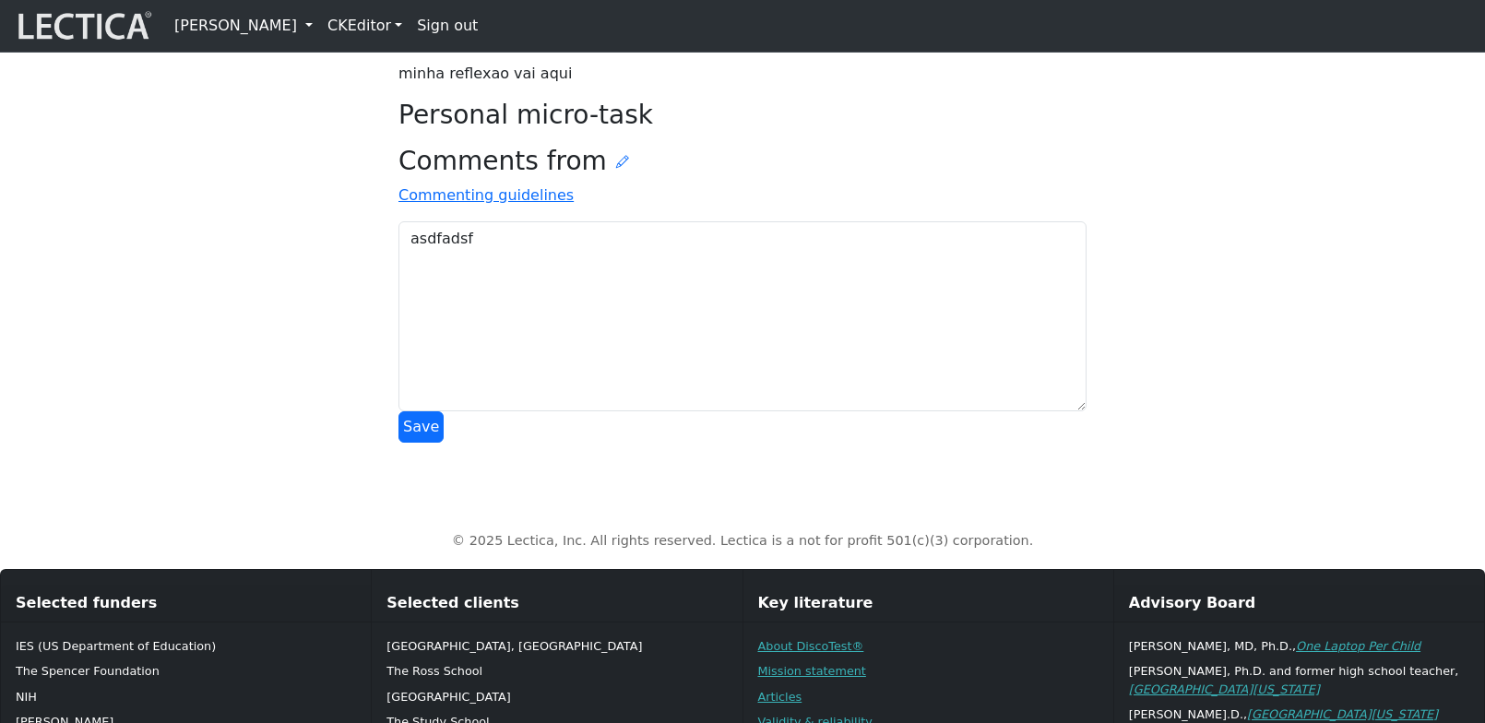
click at [902, 207] on p "Commenting guidelines" at bounding box center [742, 195] width 688 height 22
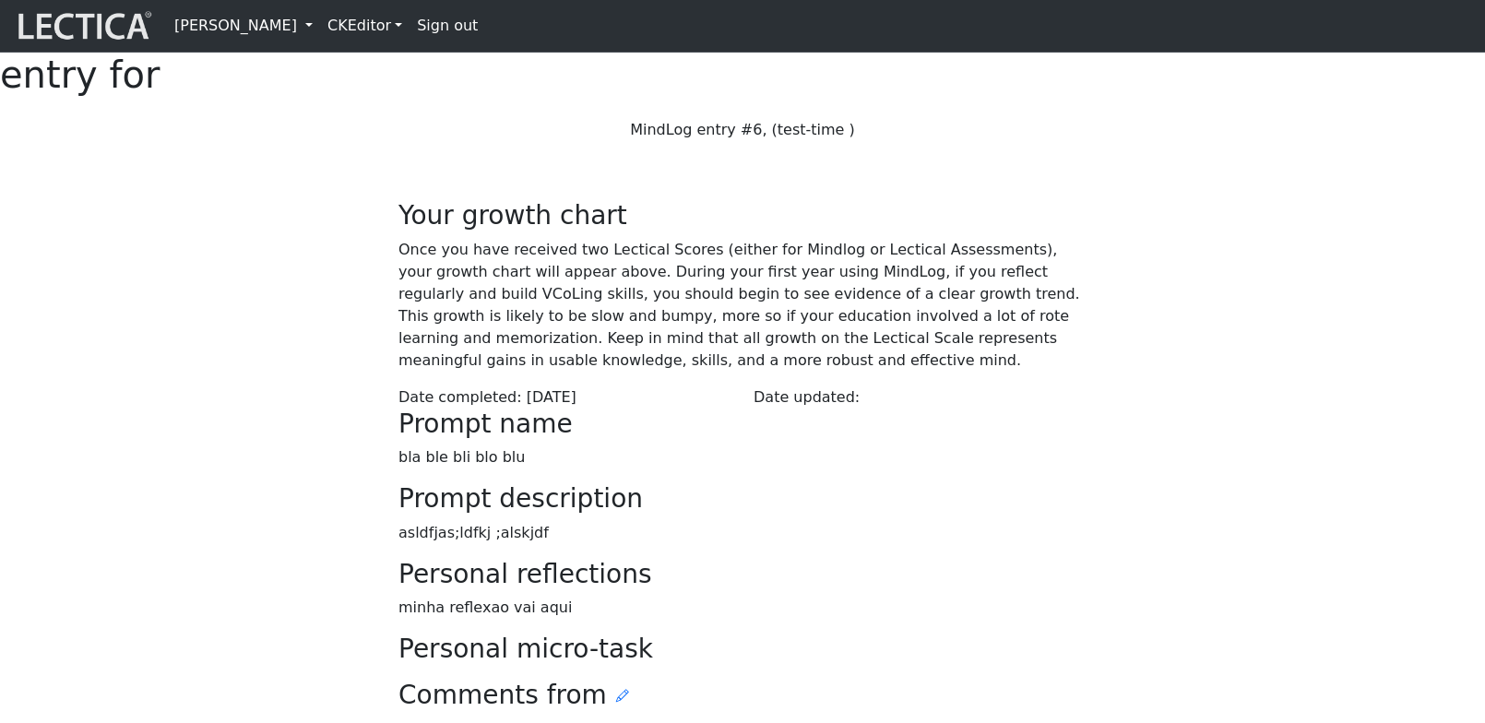
scroll to position [534, 0]
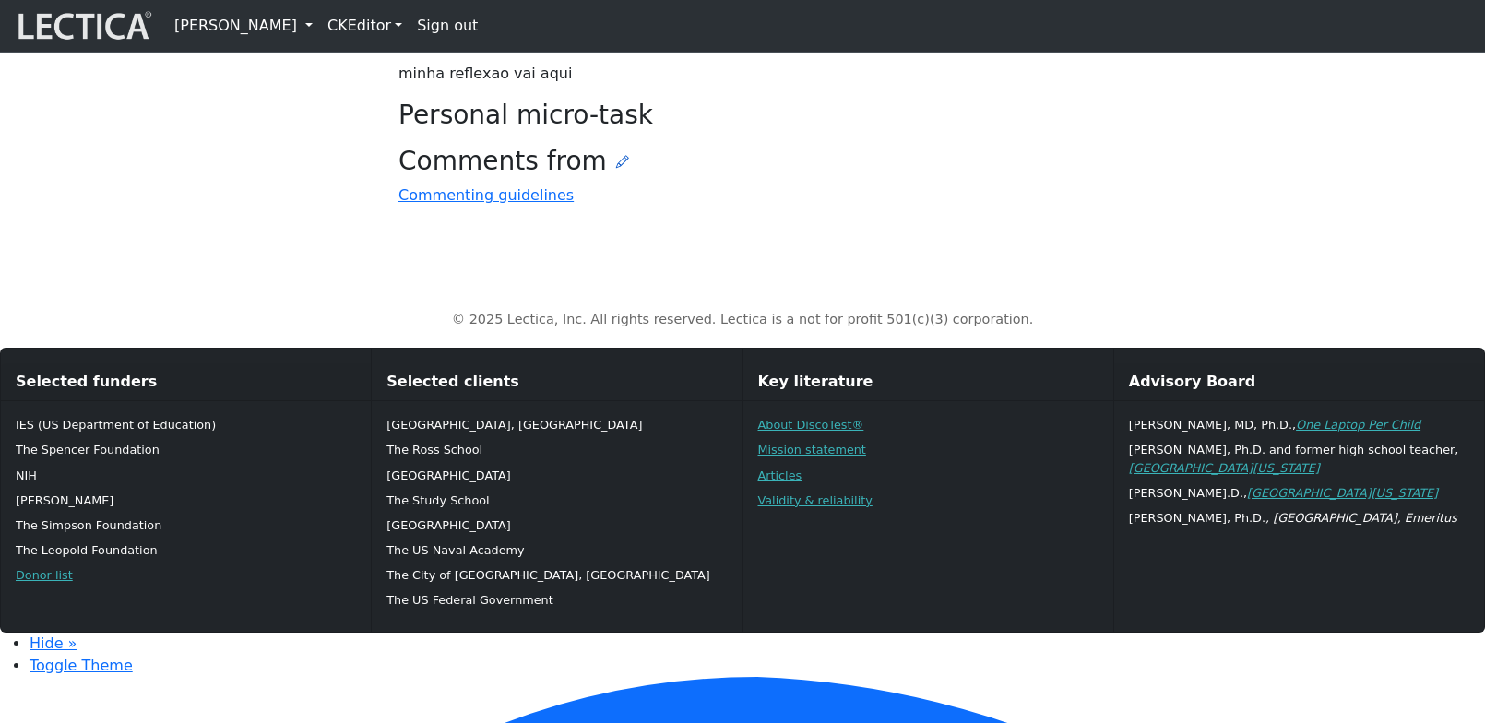
click at [616, 169] on icon at bounding box center [622, 161] width 13 height 15
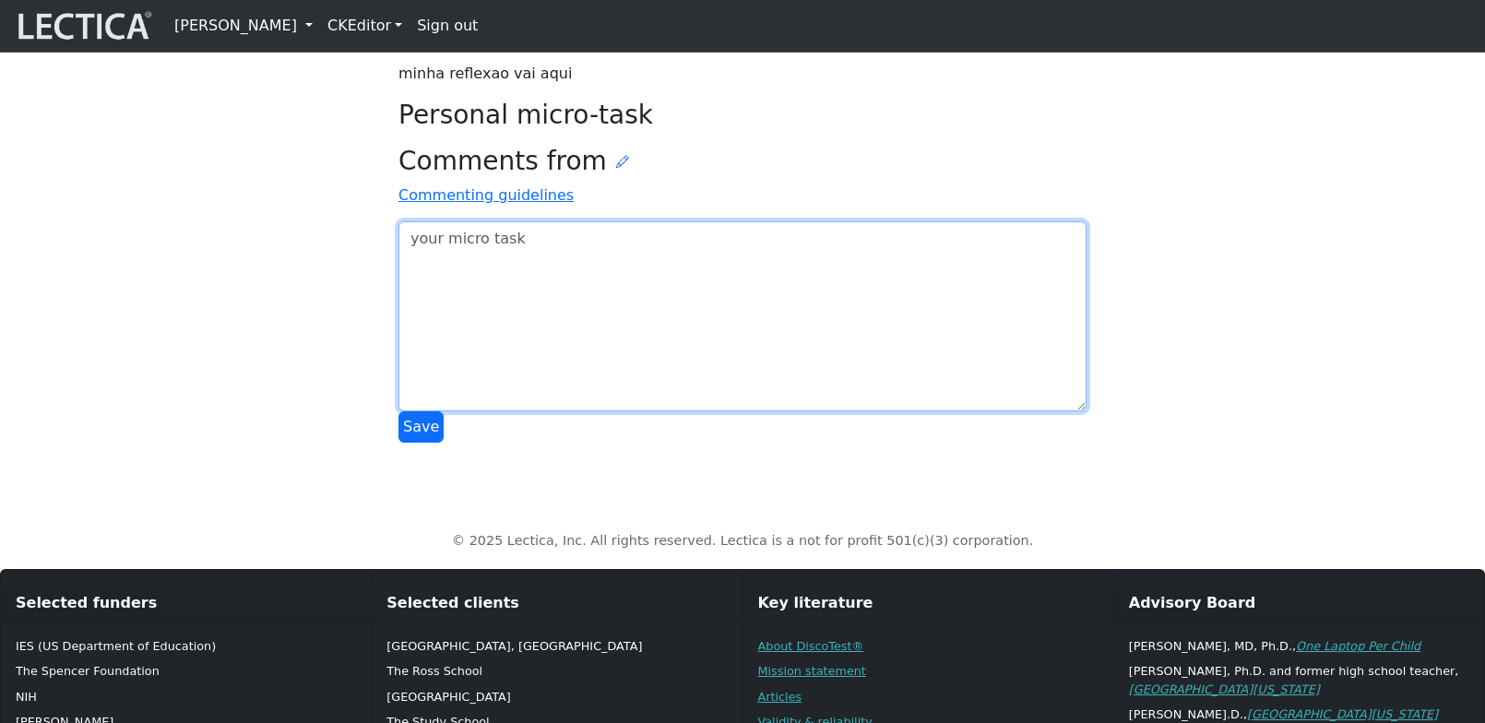
click at [493, 411] on textarea at bounding box center [742, 316] width 688 height 190
type textarea "asdfadsf"
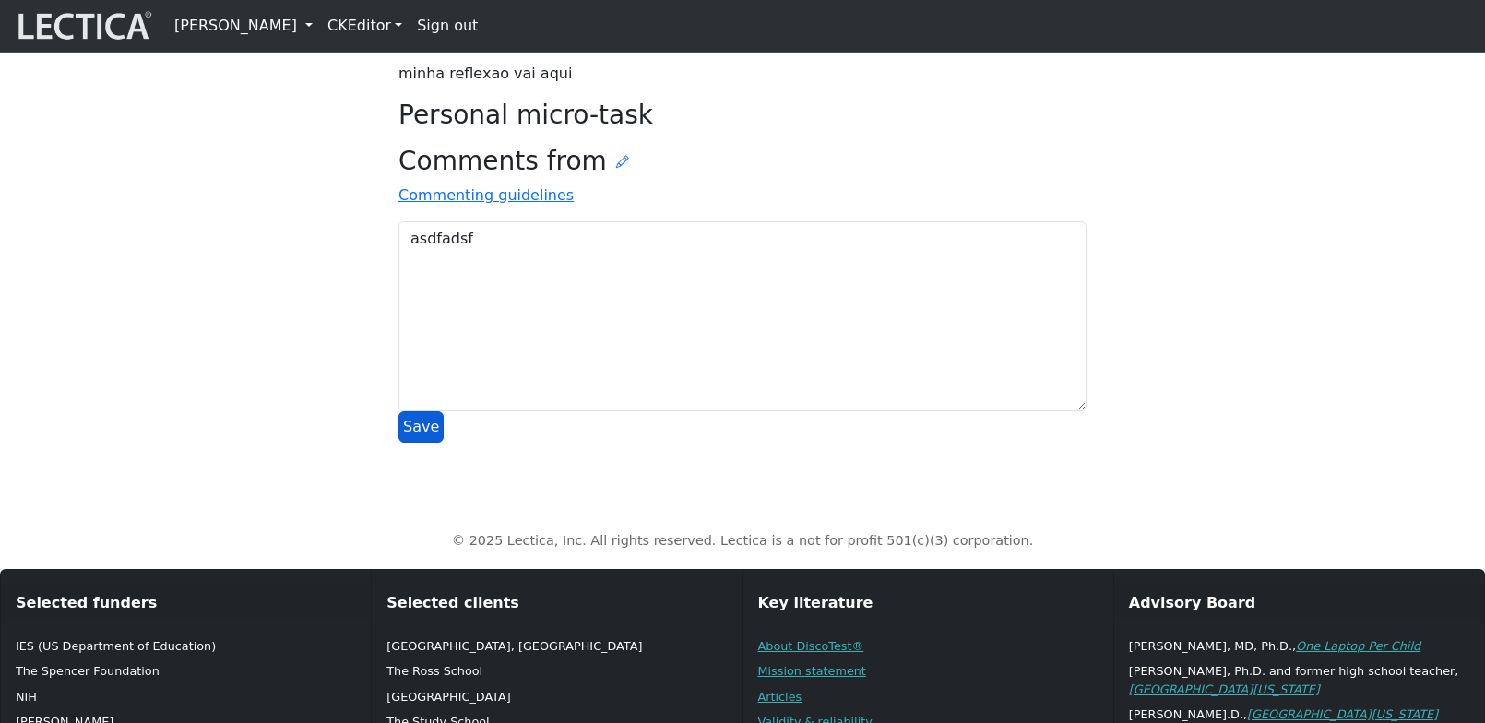
click at [418, 443] on button "Save" at bounding box center [420, 426] width 45 height 31
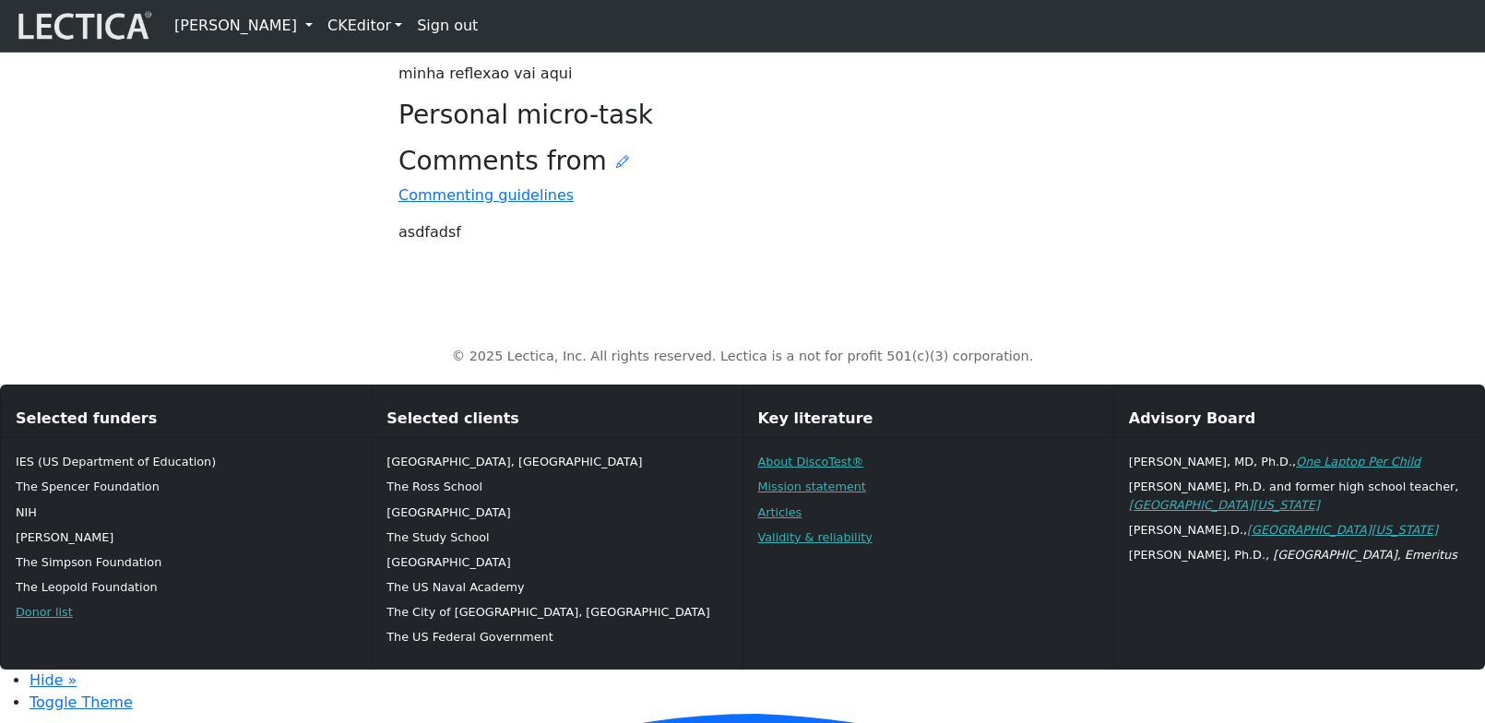
click at [942, 131] on h3 "Personal micro-task" at bounding box center [742, 115] width 688 height 31
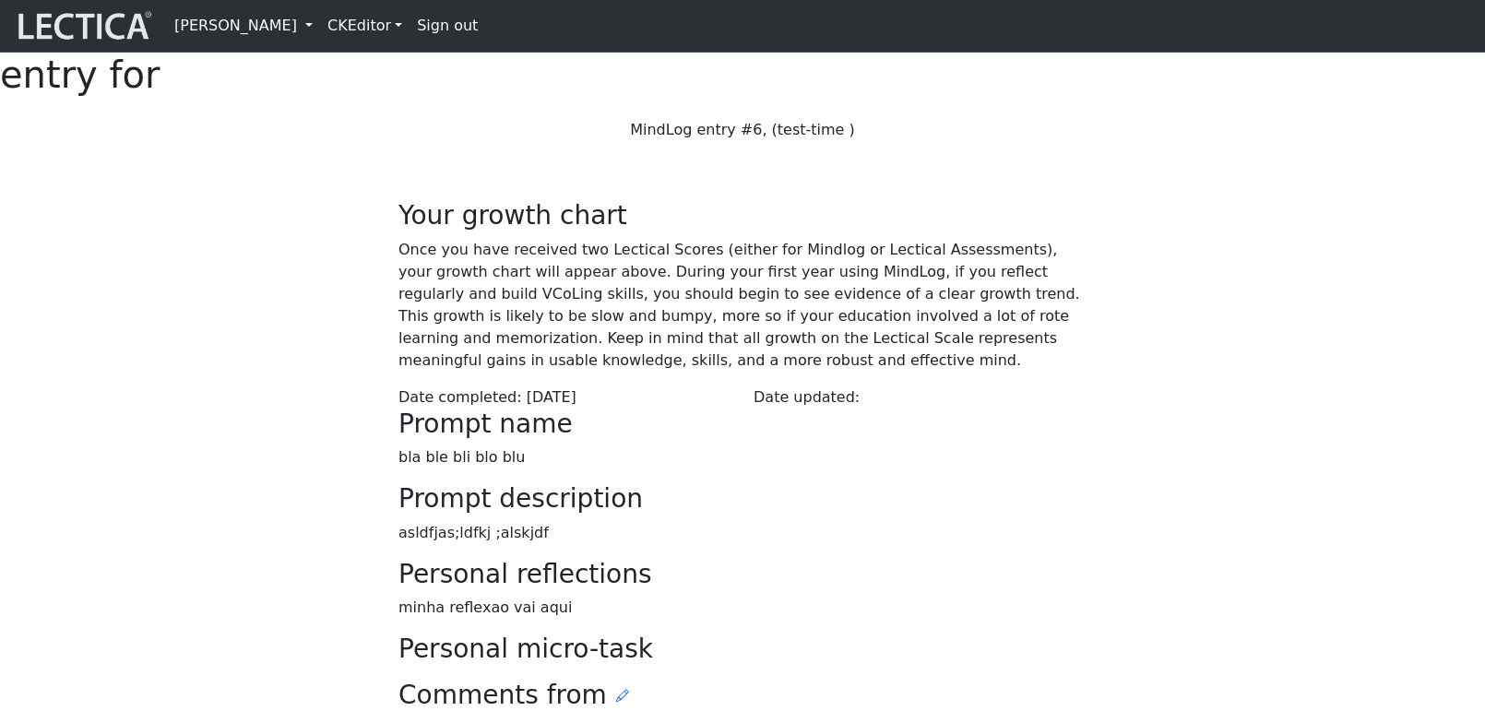
scroll to position [534, 0]
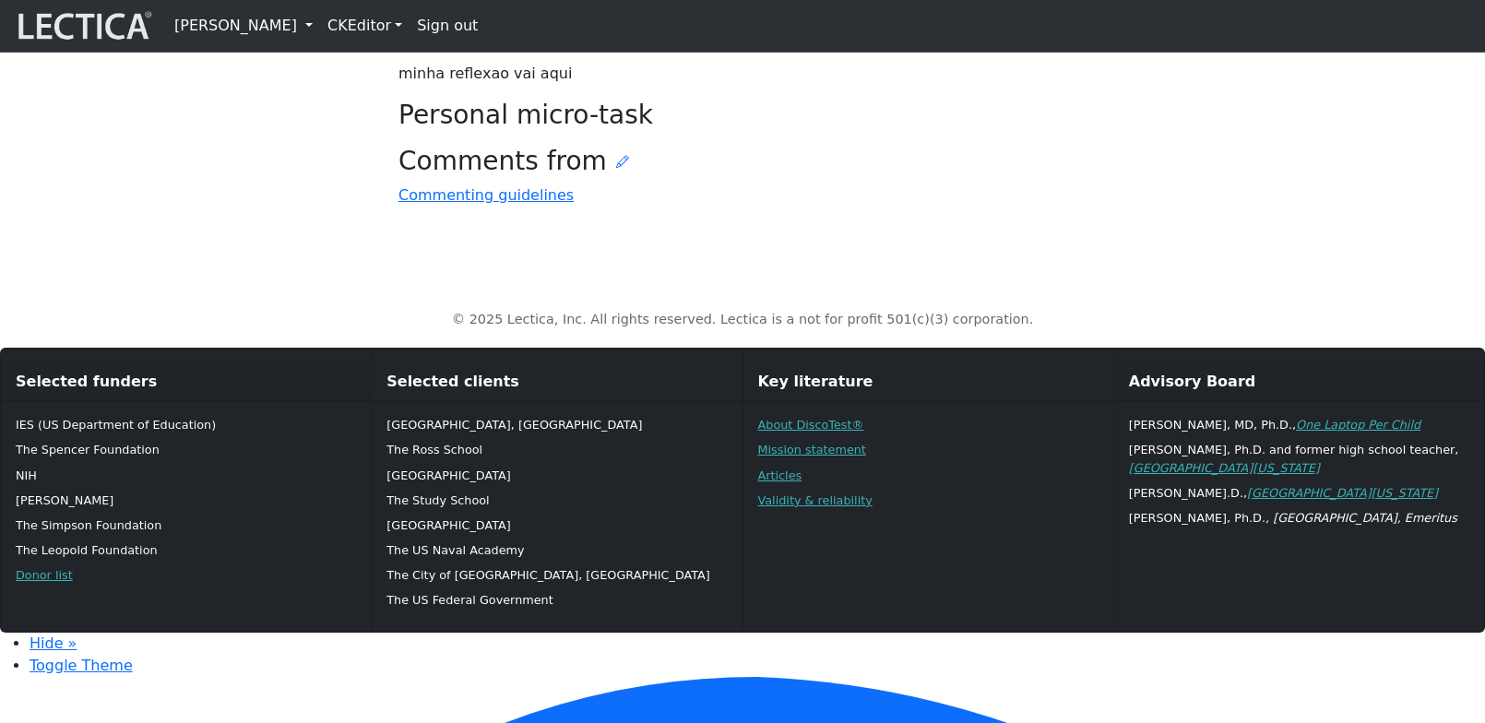
click at [601, 177] on h3 "Comments from" at bounding box center [742, 161] width 688 height 31
click at [616, 169] on icon at bounding box center [622, 161] width 13 height 15
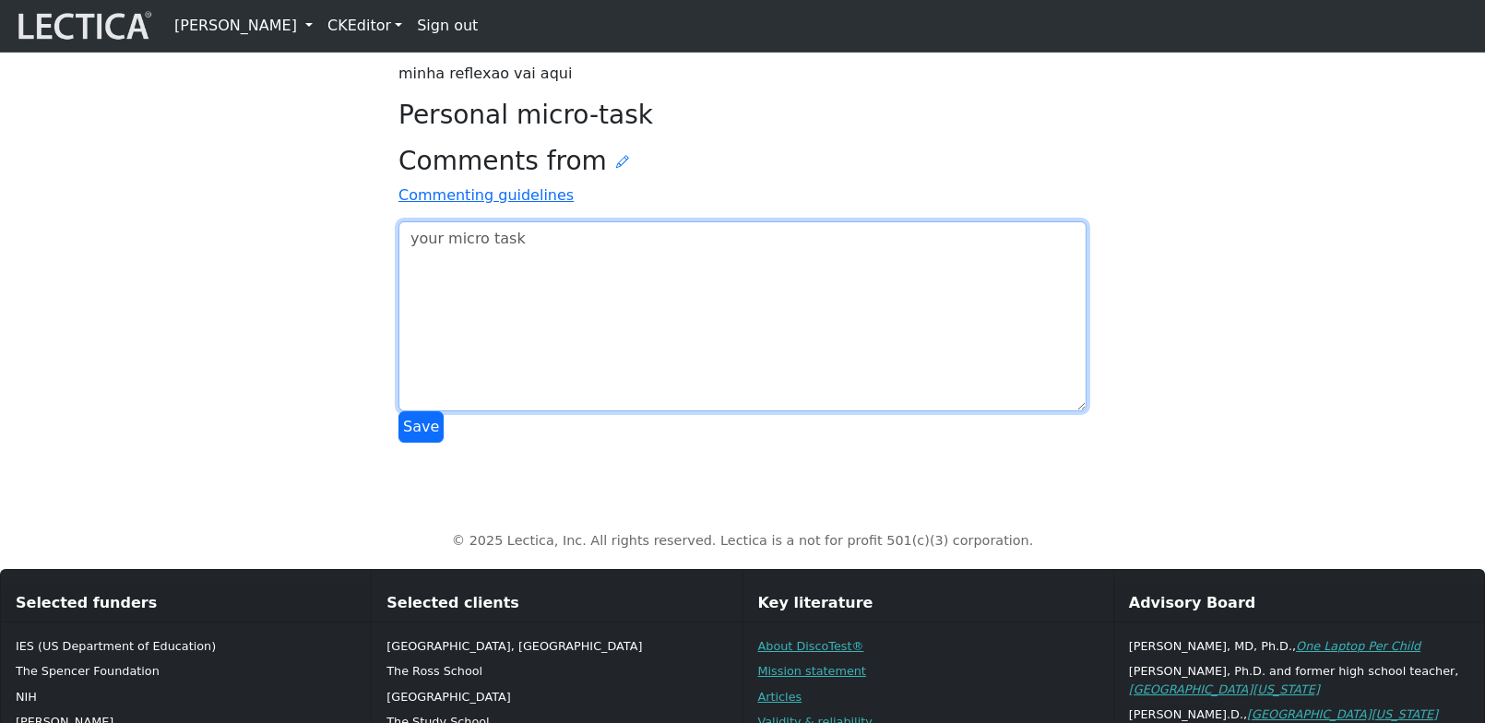
click at [456, 411] on textarea at bounding box center [742, 316] width 688 height 190
type textarea "asdfadsf"
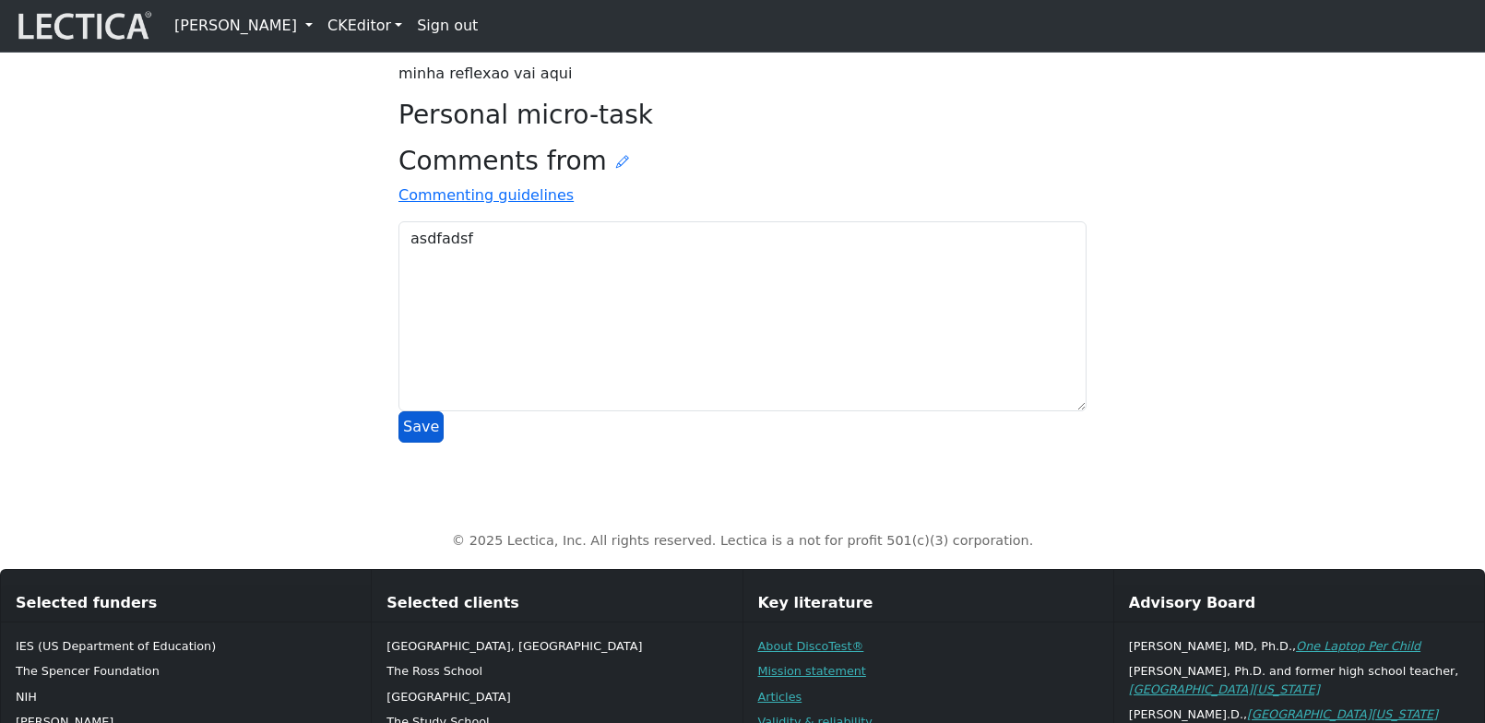
click at [418, 443] on button "Save" at bounding box center [420, 426] width 45 height 31
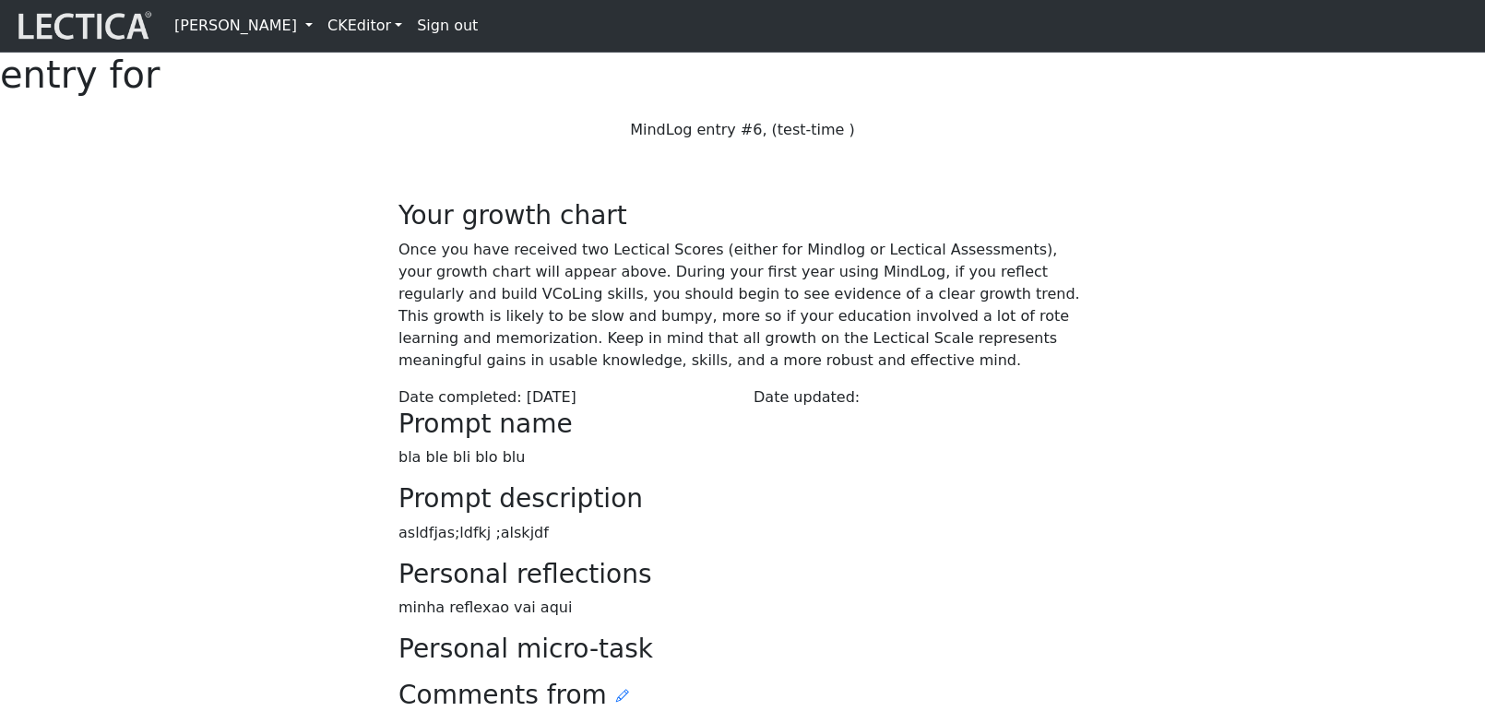
scroll to position [534, 0]
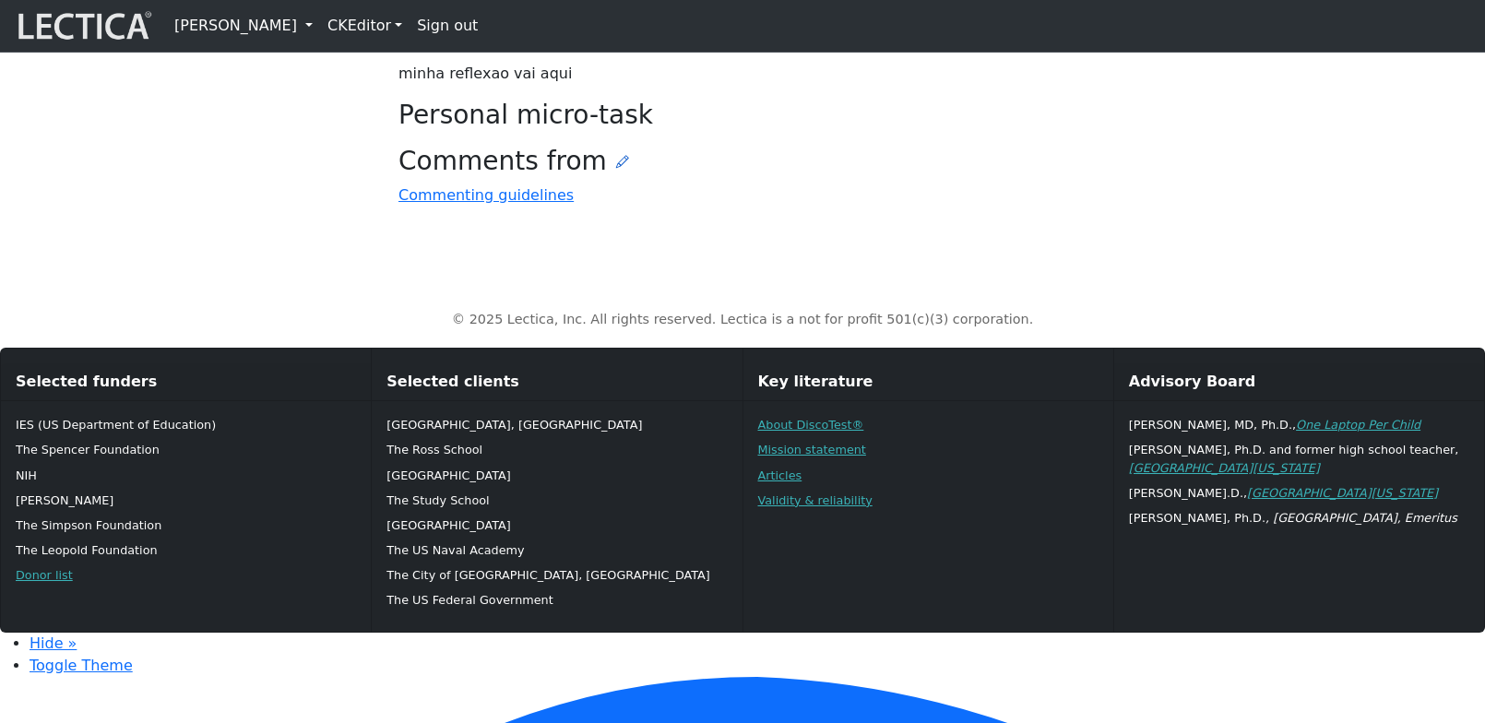
click at [616, 169] on icon at bounding box center [622, 161] width 13 height 15
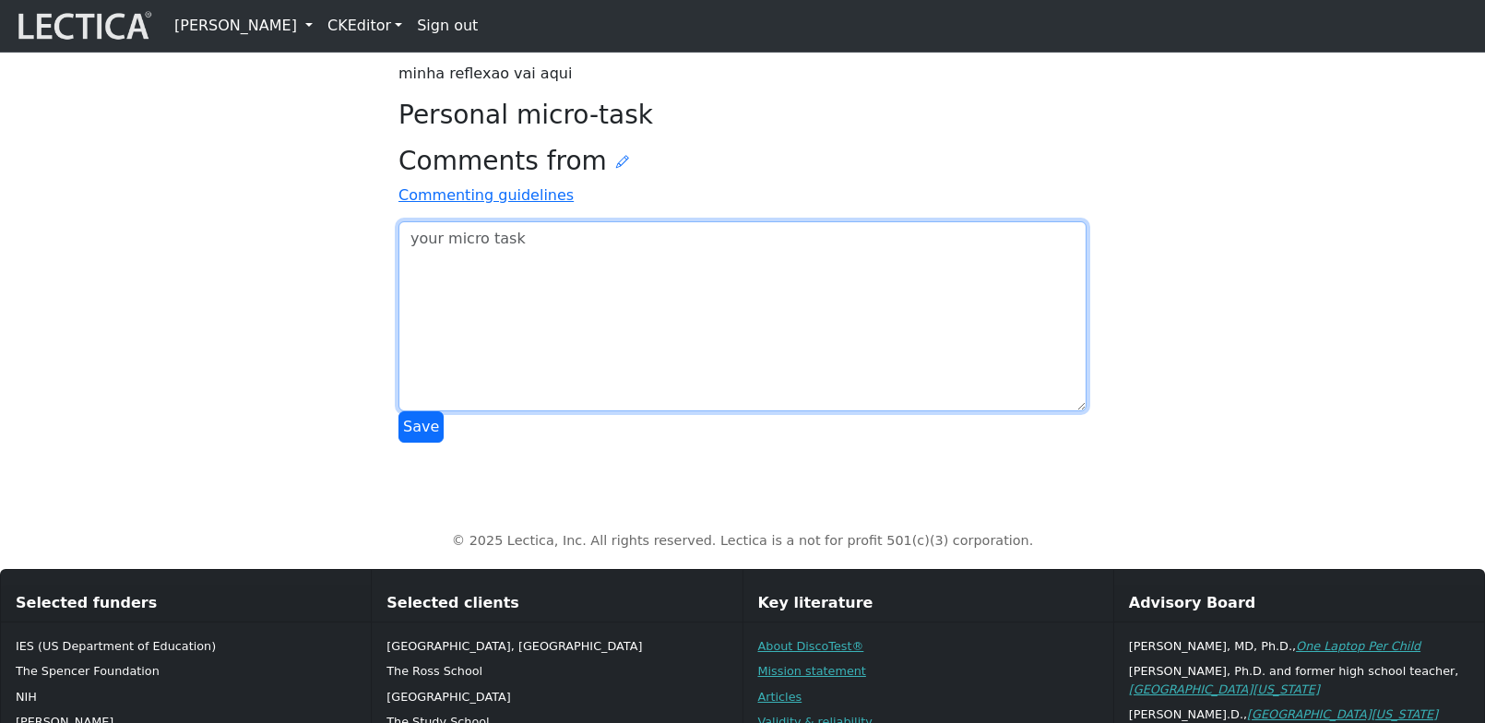
click at [514, 411] on textarea at bounding box center [742, 316] width 688 height 190
type textarea "asdfasdf"
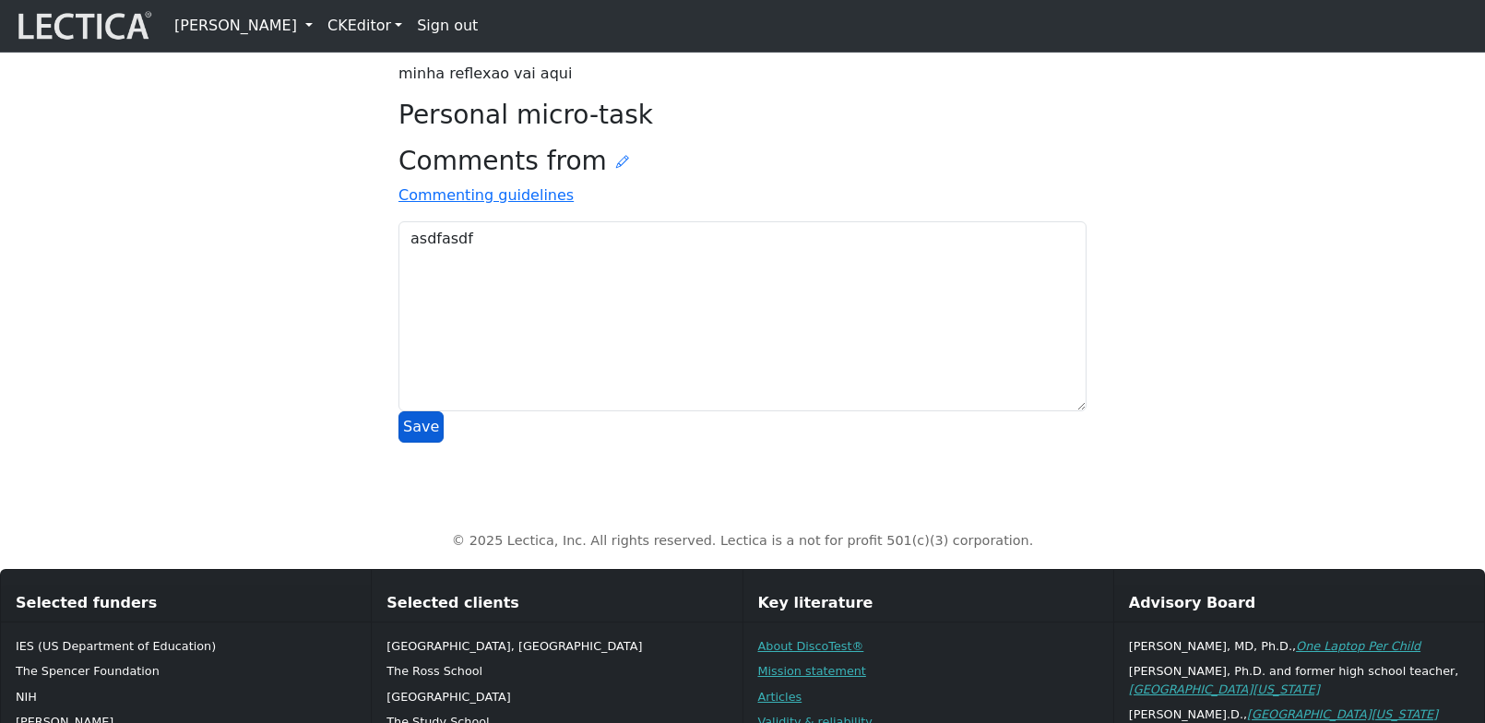
click at [414, 443] on button "Save" at bounding box center [420, 426] width 45 height 31
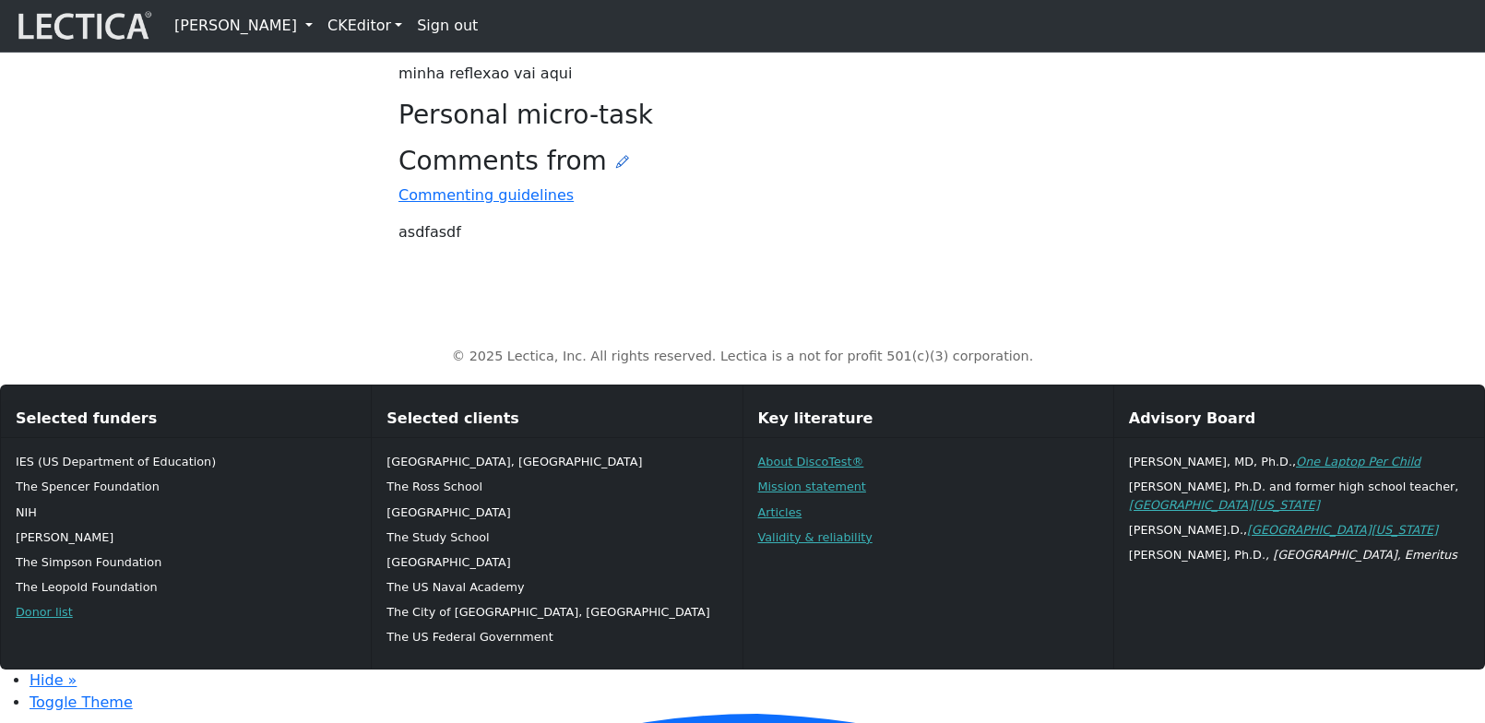
click at [616, 169] on icon at bounding box center [622, 161] width 13 height 15
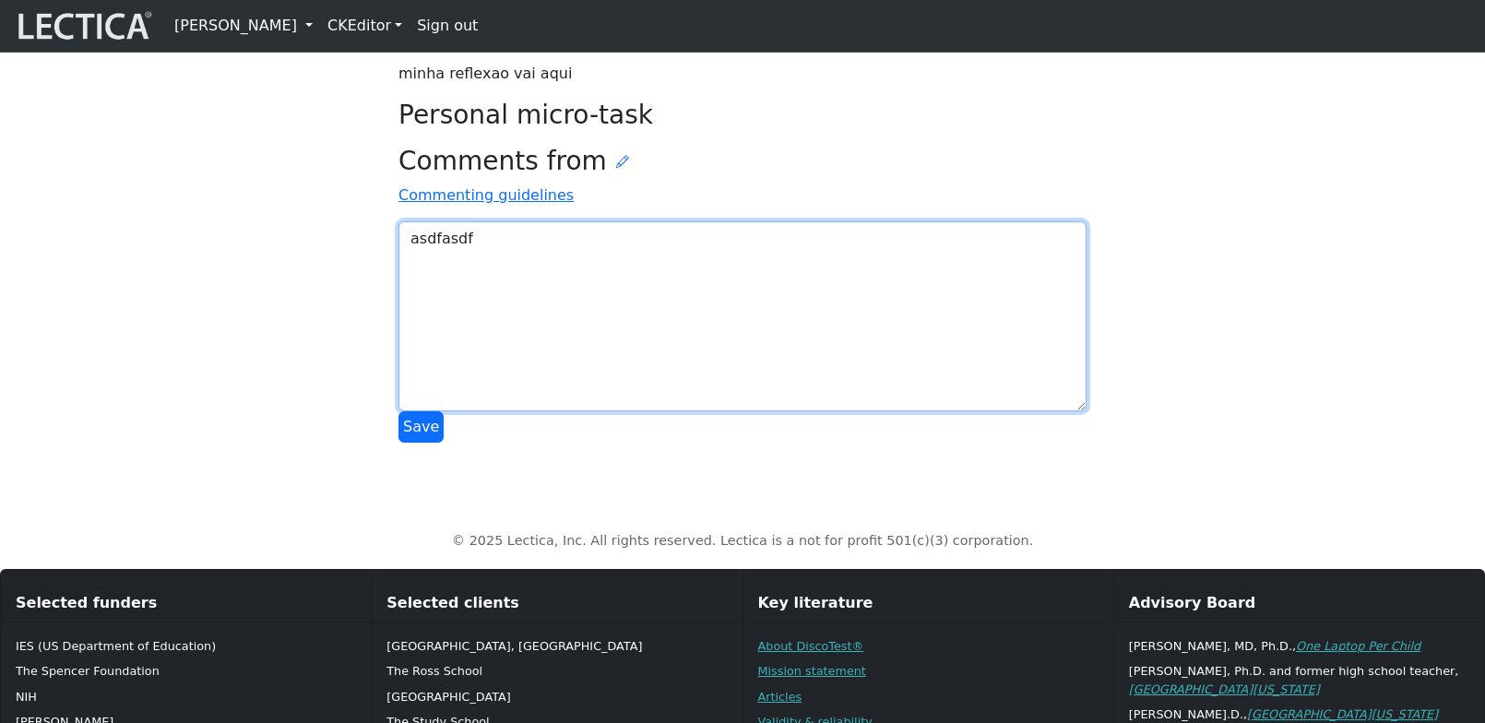
click at [604, 411] on textarea "asdfasdf" at bounding box center [742, 316] width 688 height 190
type textarea "asdfasdfvvvv"
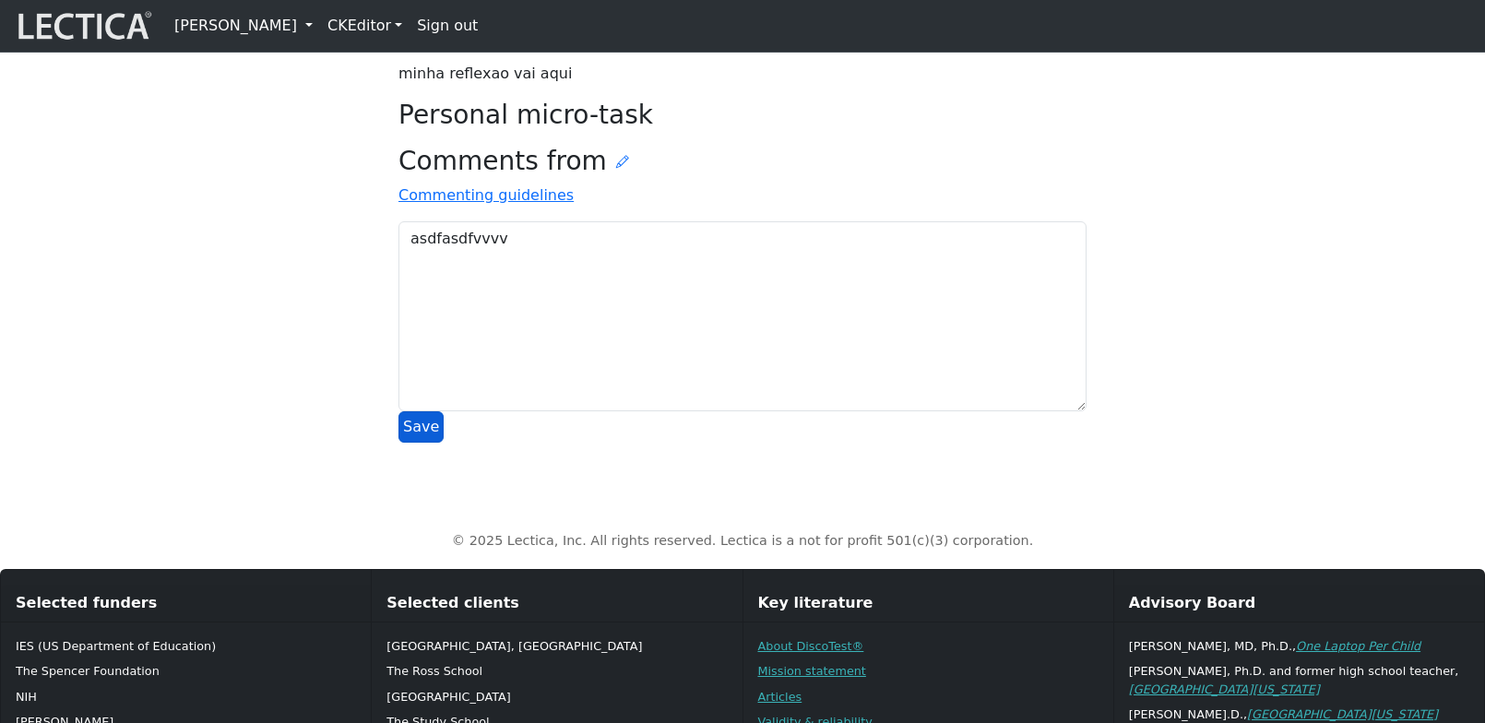
click at [420, 443] on button "Save" at bounding box center [420, 426] width 45 height 31
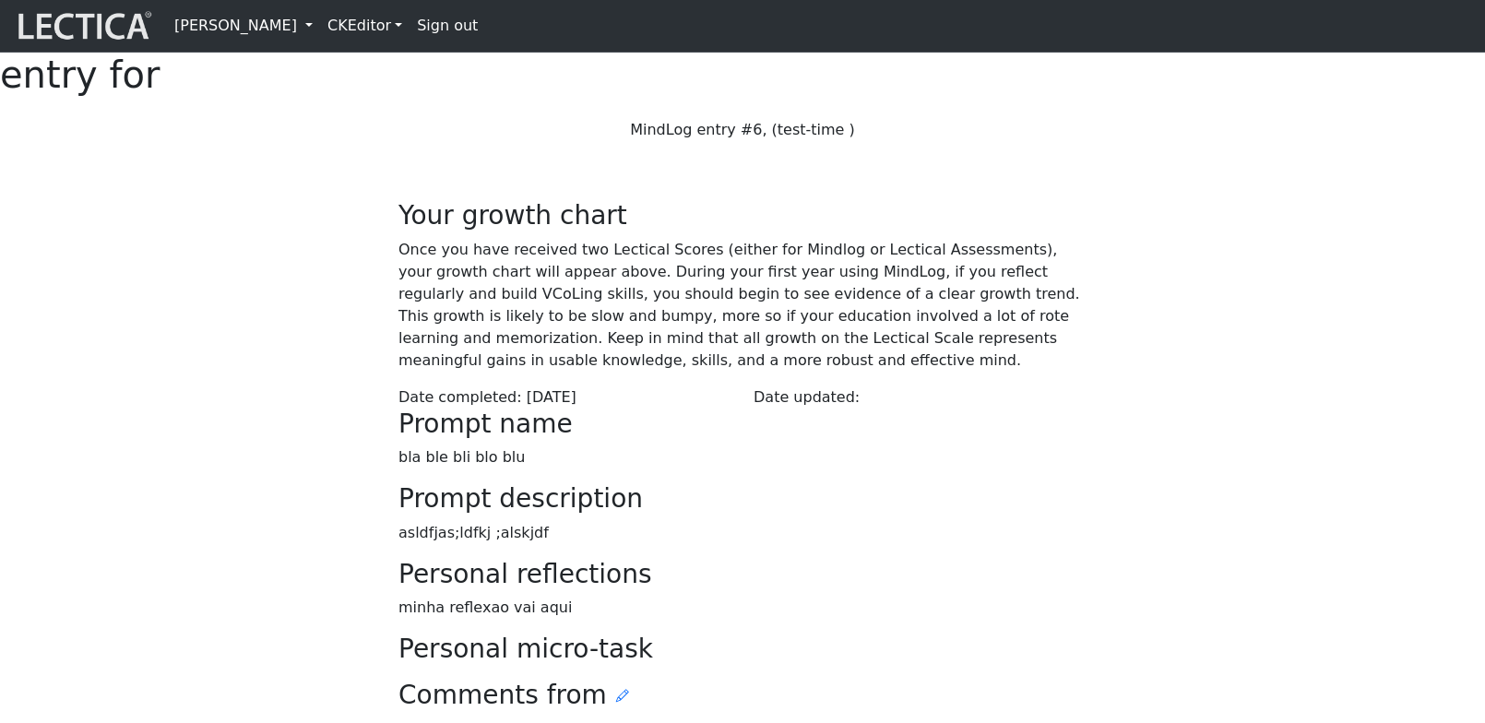
scroll to position [534, 0]
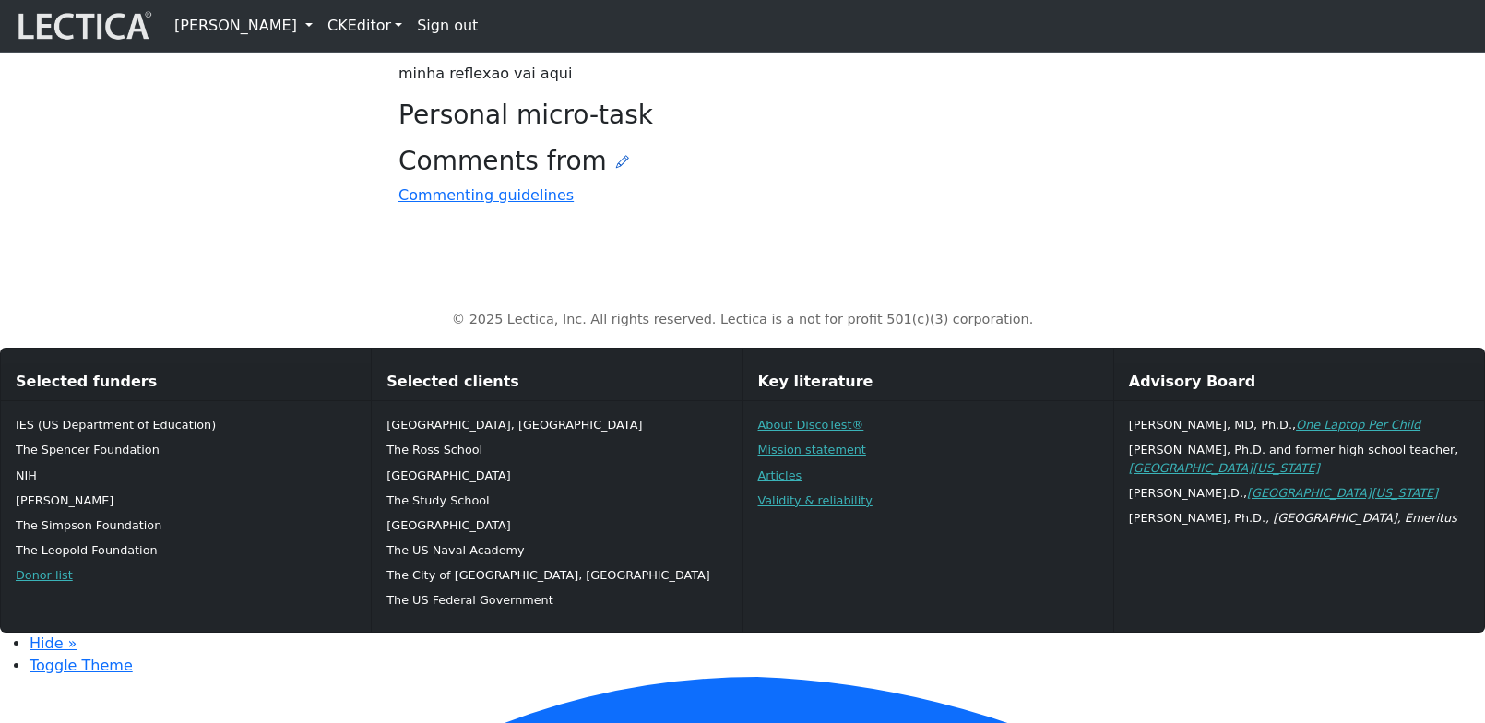
click at [616, 169] on icon at bounding box center [622, 161] width 13 height 15
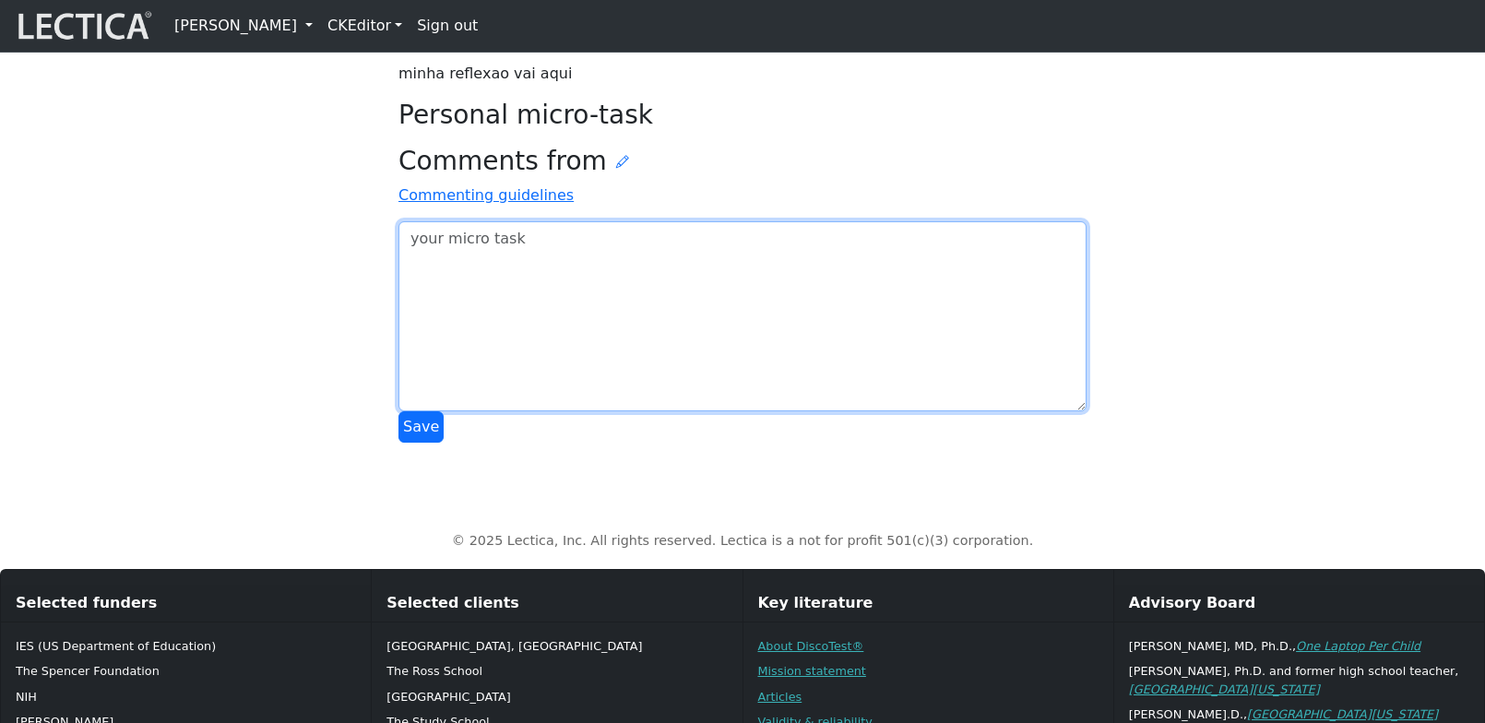
click at [504, 411] on textarea at bounding box center [742, 316] width 688 height 190
type textarea "asdfasdf"
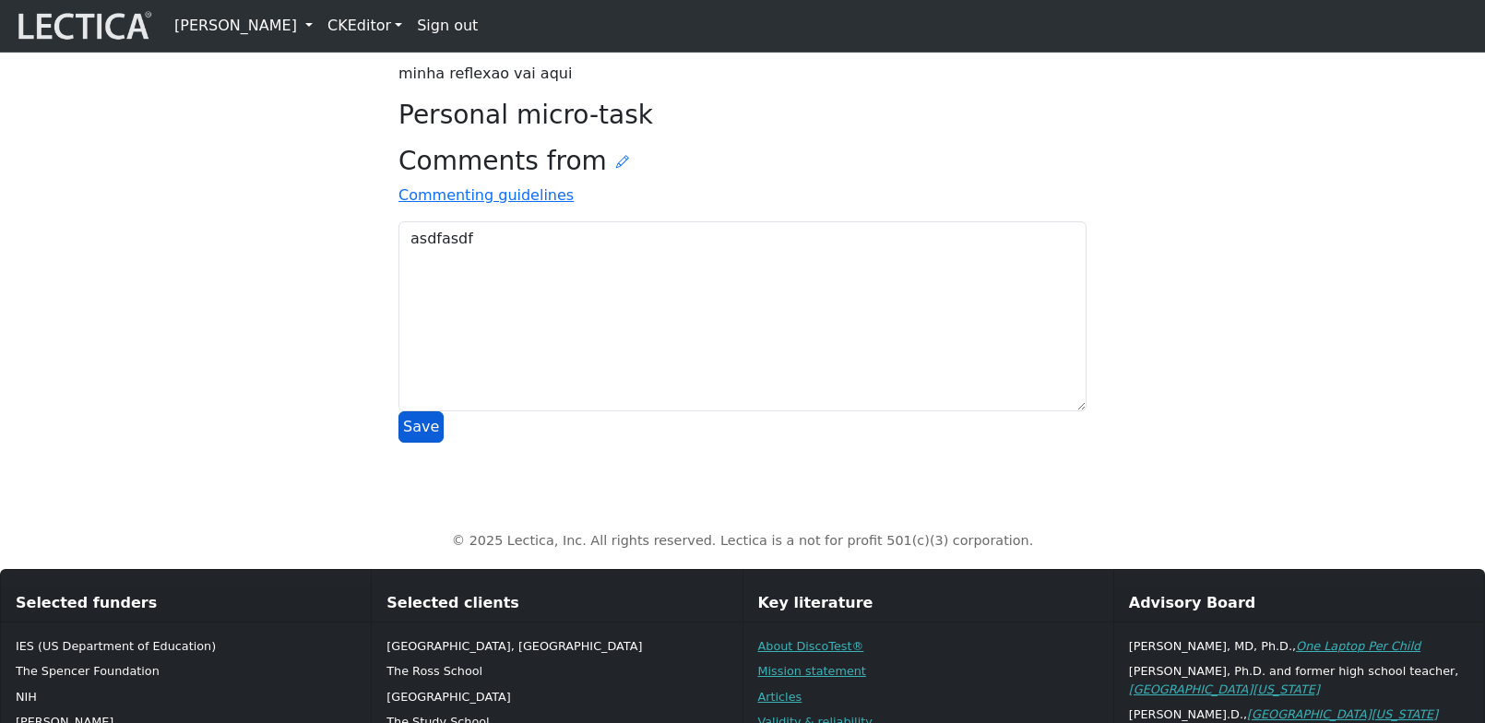
click at [420, 443] on button "Save" at bounding box center [420, 426] width 45 height 31
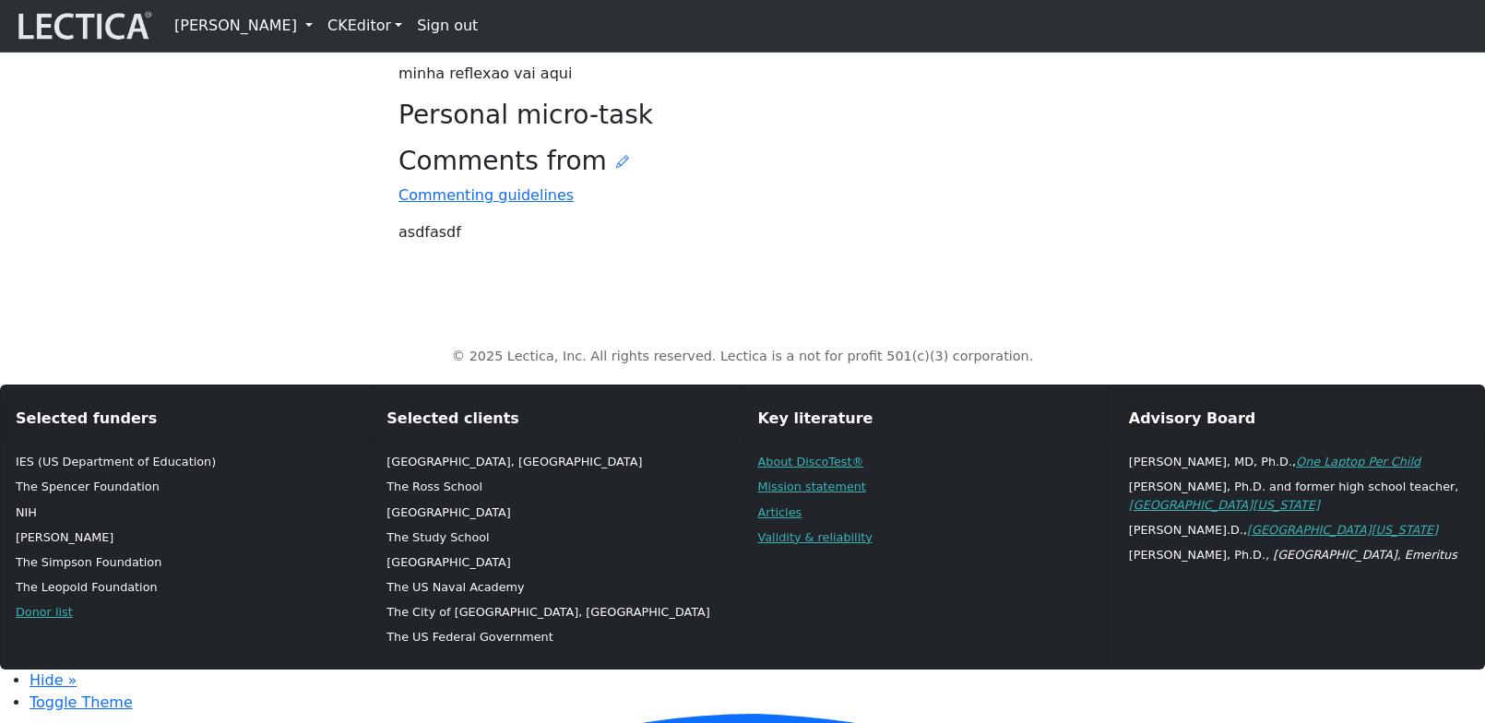
click at [741, 244] on div "Comments from Commenting guidelines asdfasdf" at bounding box center [742, 195] width 688 height 98
click at [616, 169] on icon at bounding box center [622, 161] width 13 height 15
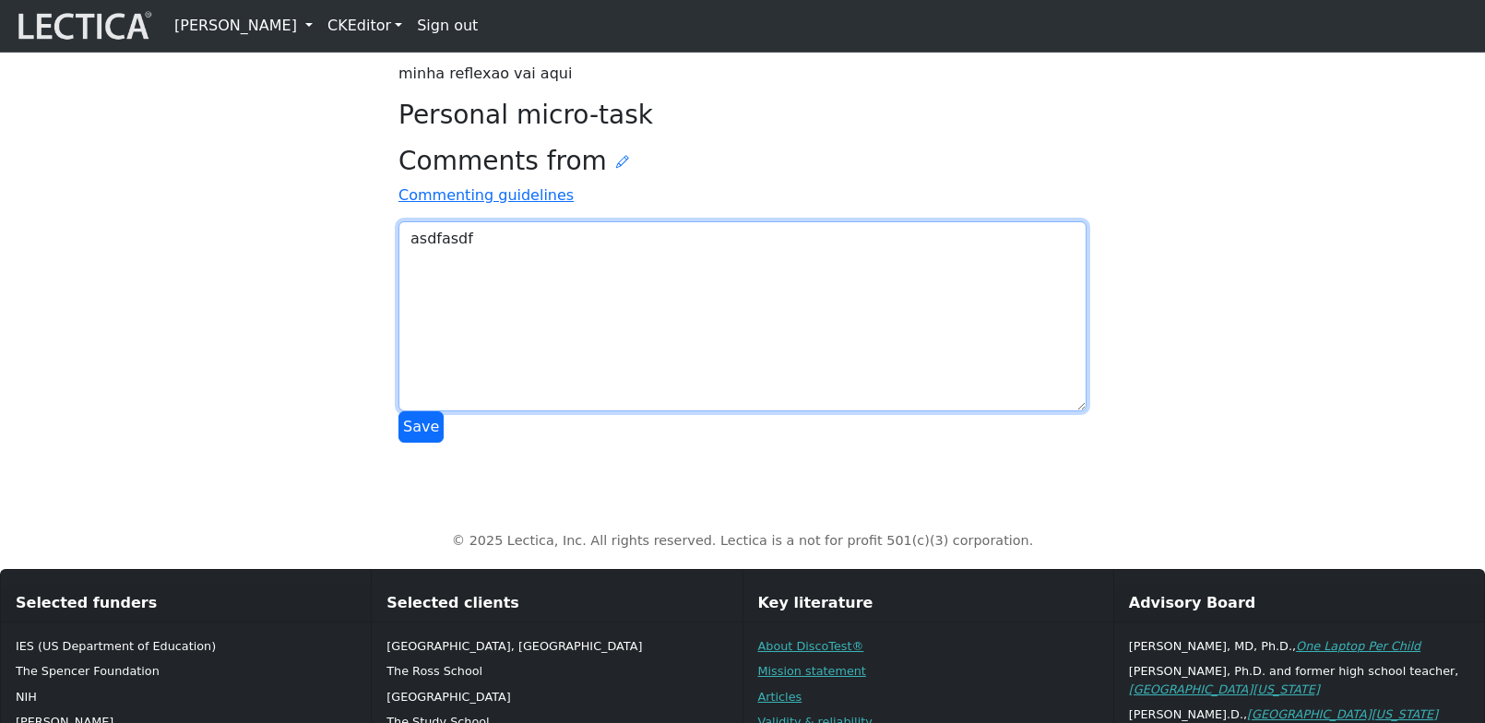
click at [543, 411] on textarea "asdfasdf" at bounding box center [742, 316] width 688 height 190
type textarea "asdfasdfvcvv"
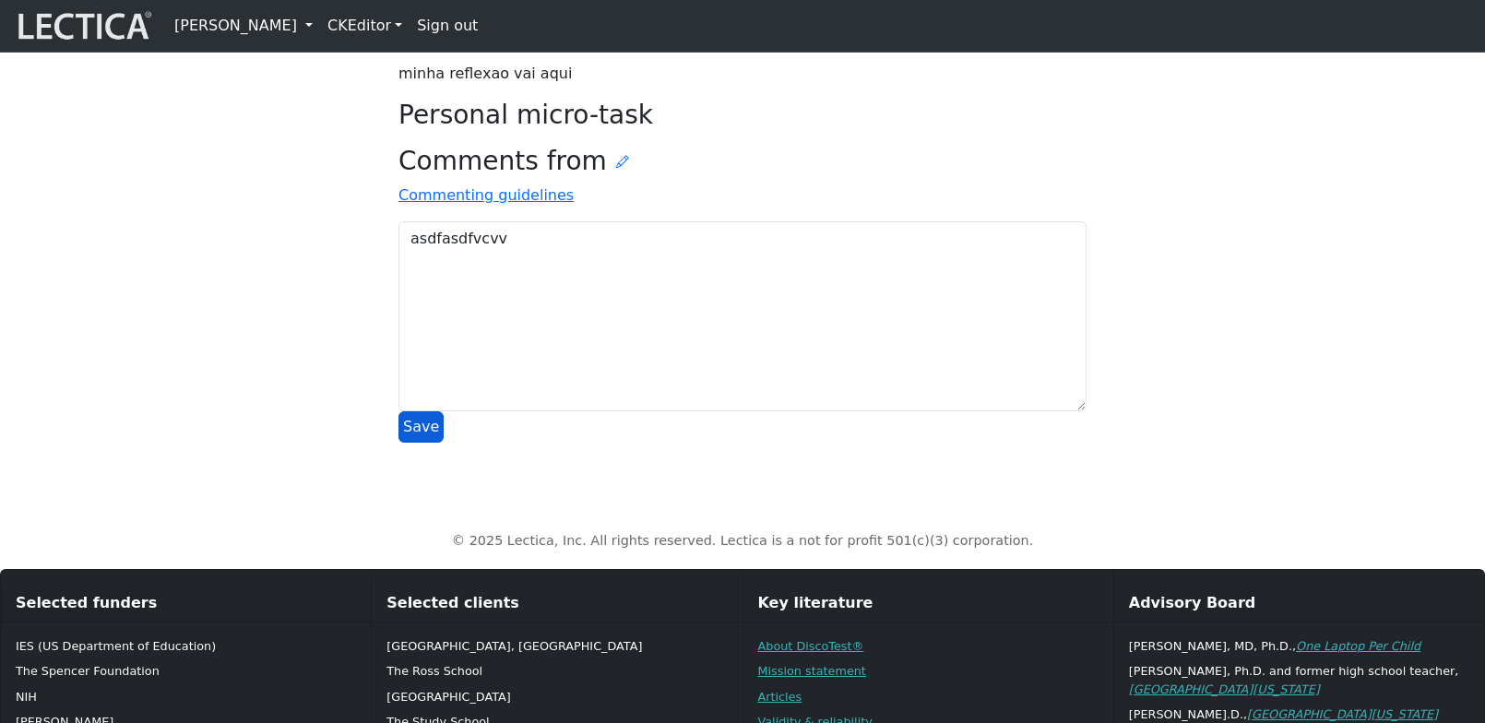
click at [418, 443] on button "Save" at bounding box center [420, 426] width 45 height 31
